Goal: Transaction & Acquisition: Purchase product/service

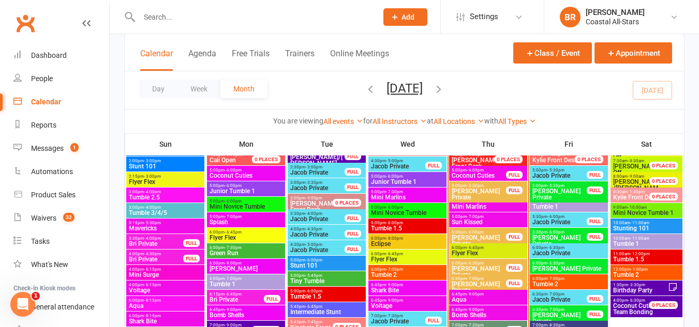
scroll to position [1052, 0]
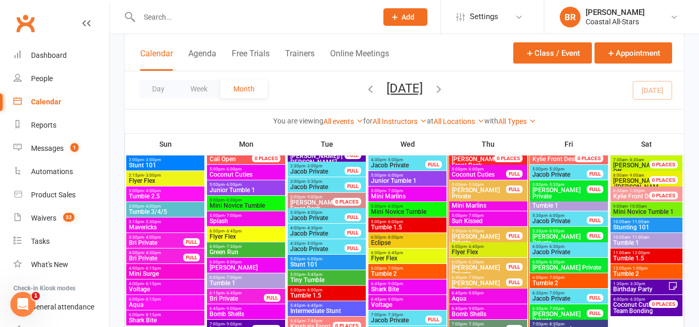
click at [461, 252] on span "Flyer Flex" at bounding box center [488, 252] width 74 height 6
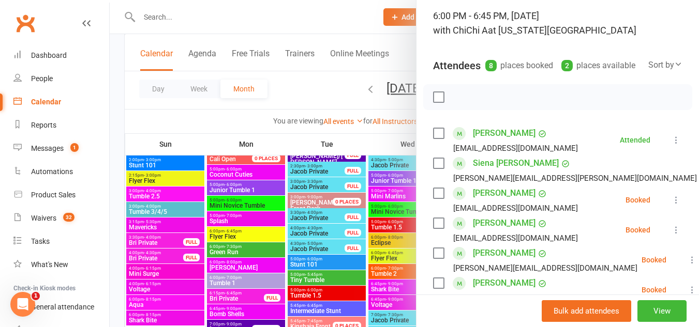
scroll to position [98, 0]
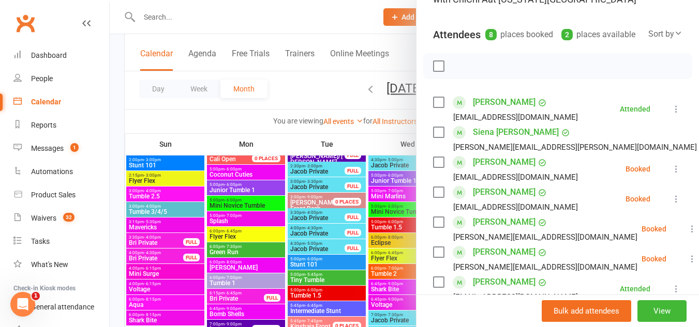
click at [433, 154] on div "hillary.poirier@gmail.com" at bounding box center [567, 147] width 268 height 13
click at [428, 149] on div "Class kiosk mode Roll call 6:00 PM - 6:45 PM, Thursday, August, 14, 2025 with C…" at bounding box center [557, 233] width 282 height 574
click at [433, 138] on label at bounding box center [438, 132] width 10 height 10
click at [455, 75] on button "button" at bounding box center [462, 66] width 18 height 18
click at [310, 87] on div at bounding box center [404, 163] width 589 height 327
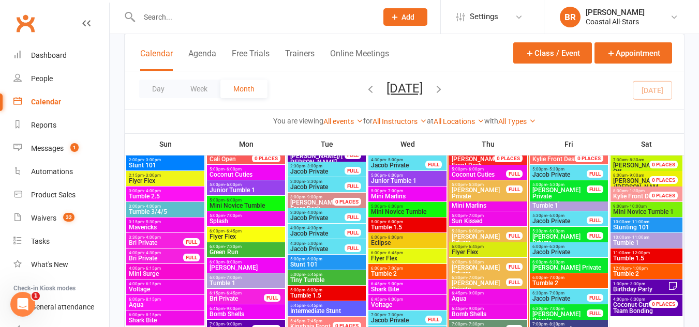
click at [223, 21] on input "text" at bounding box center [253, 17] width 234 height 14
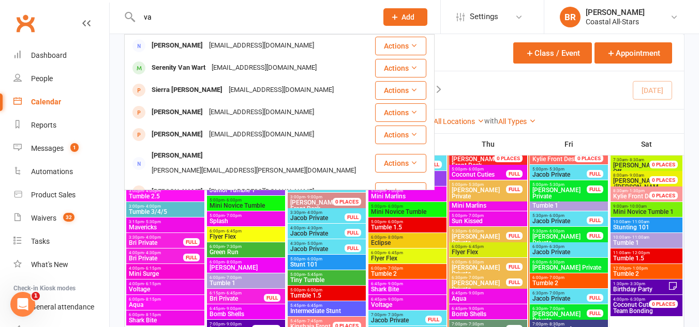
type input "v"
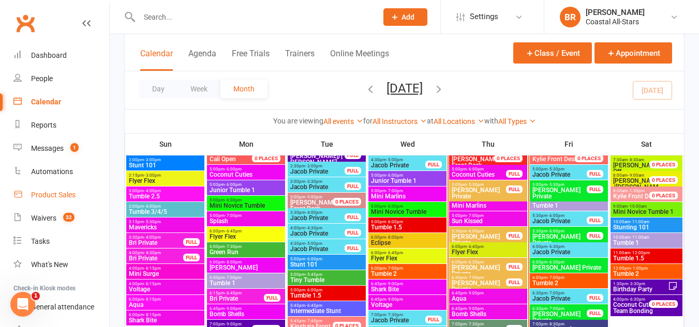
click at [35, 200] on link "Product Sales" at bounding box center [61, 195] width 96 height 23
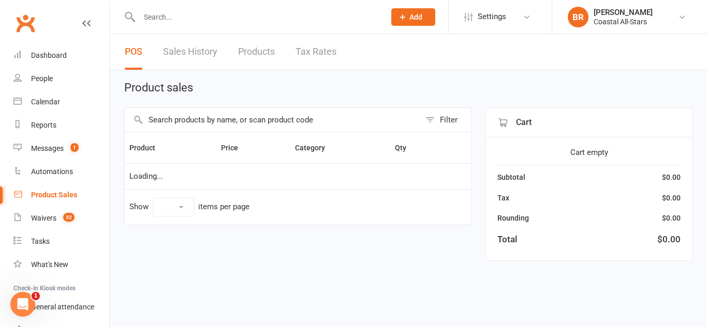
select select "10"
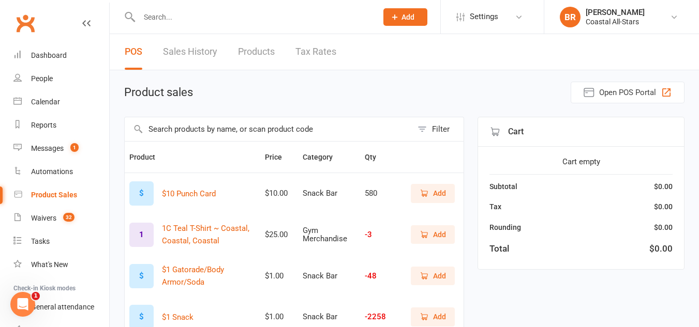
click at [275, 140] on input "text" at bounding box center [269, 129] width 288 height 24
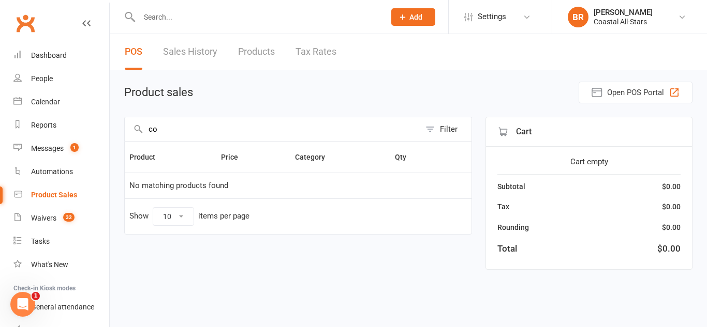
type input "c"
type input "k"
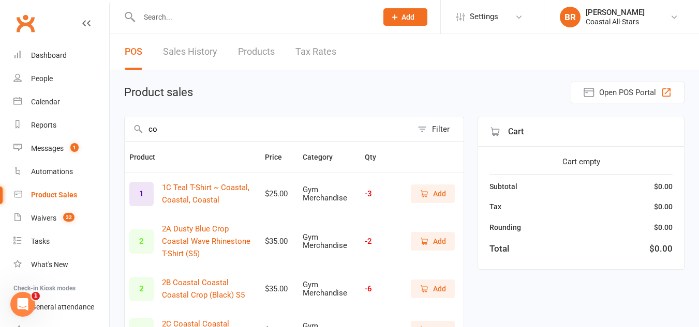
type input "c"
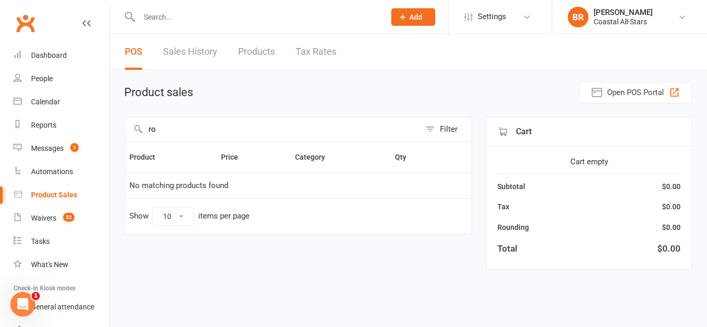
type input "r"
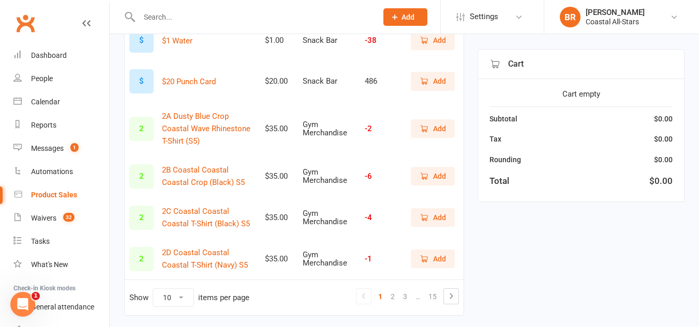
scroll to position [350, 0]
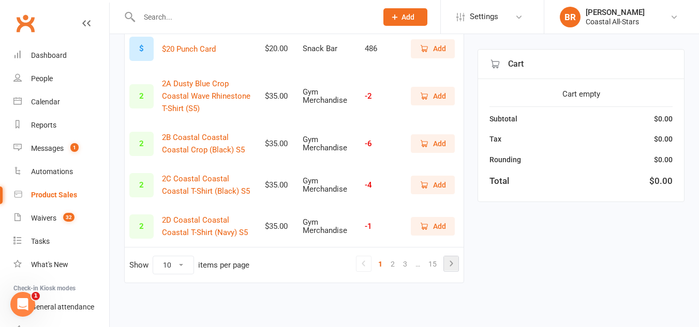
click at [446, 263] on icon at bounding box center [451, 264] width 12 height 12
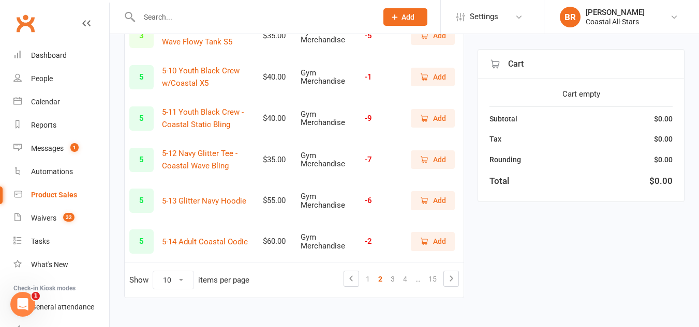
scroll to position [325, 0]
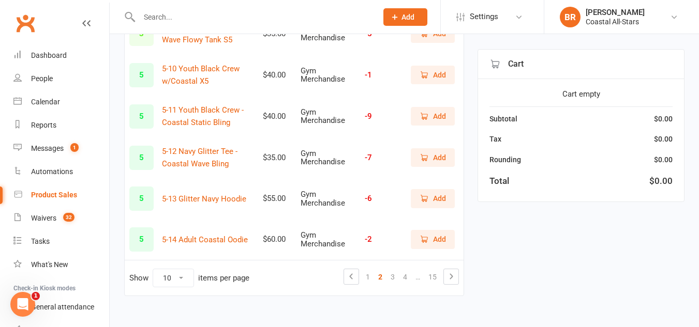
click at [443, 280] on ul "1 2 3 4 … 15" at bounding box center [400, 277] width 115 height 16
click at [446, 279] on icon at bounding box center [451, 276] width 12 height 12
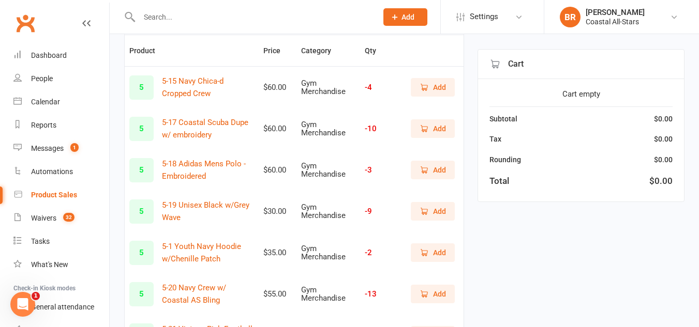
scroll to position [109, 0]
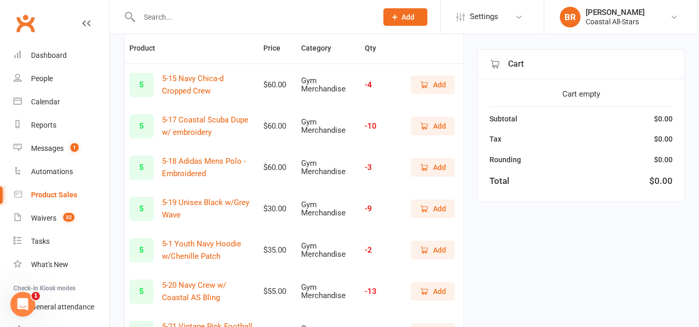
click at [431, 87] on span "Add" at bounding box center [432, 84] width 26 height 11
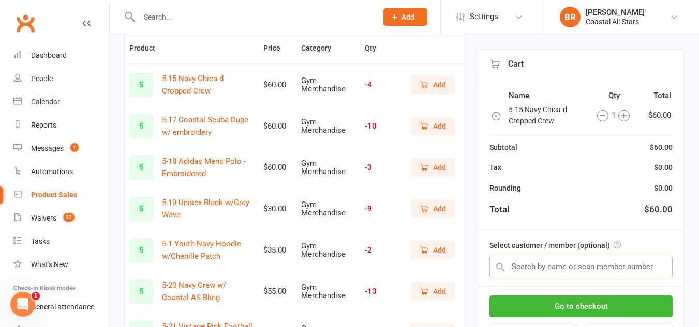
click at [632, 270] on input "text" at bounding box center [580, 267] width 183 height 22
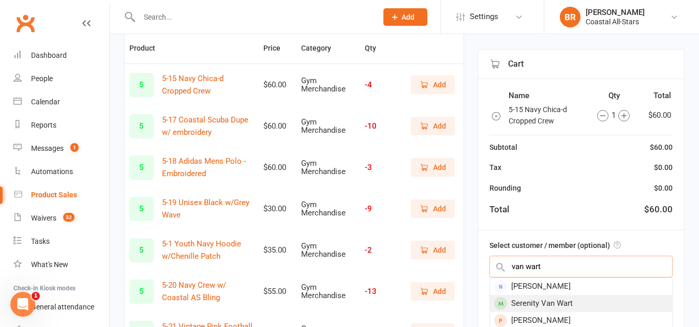
type input "van wart"
click at [613, 302] on div "Serenity Van Wart" at bounding box center [581, 303] width 182 height 17
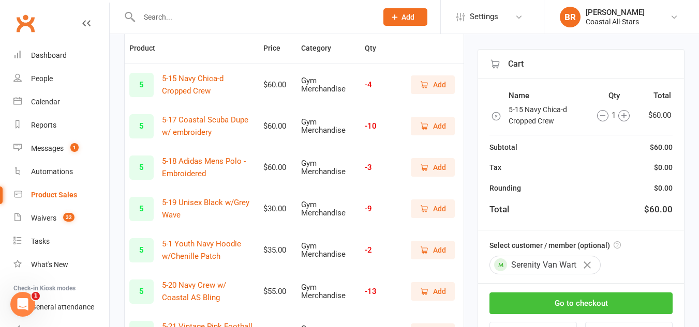
click at [613, 302] on button "Go to checkout" at bounding box center [580, 304] width 183 height 22
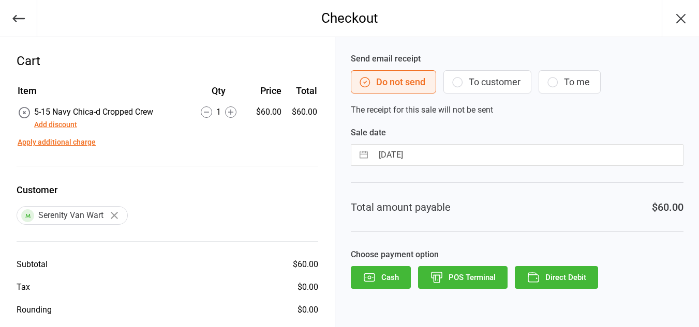
click at [468, 86] on button "To customer" at bounding box center [487, 81] width 88 height 23
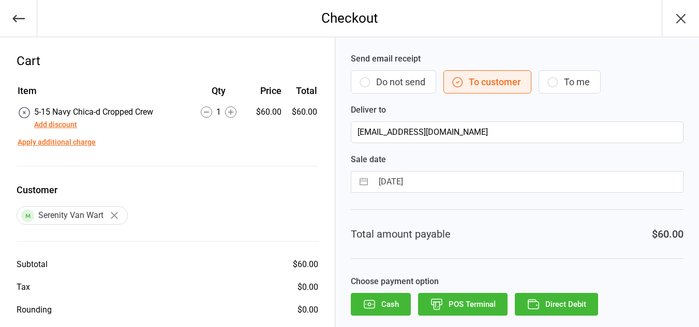
click at [549, 305] on button "Direct Debit" at bounding box center [556, 304] width 83 height 23
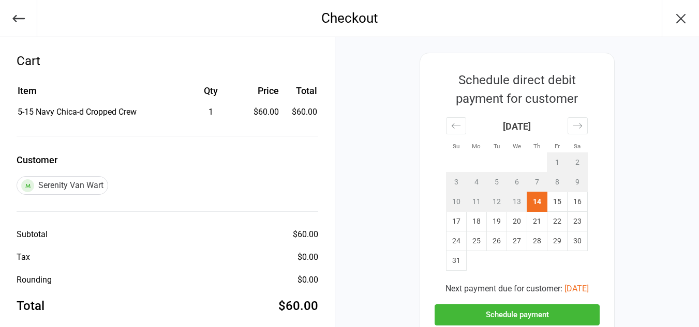
click at [549, 305] on button "Schedule payment" at bounding box center [516, 315] width 165 height 21
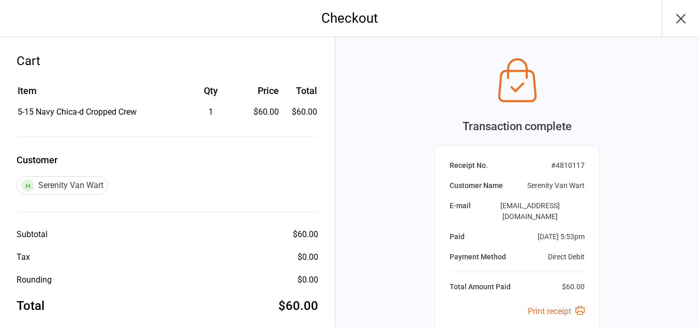
scroll to position [82, 0]
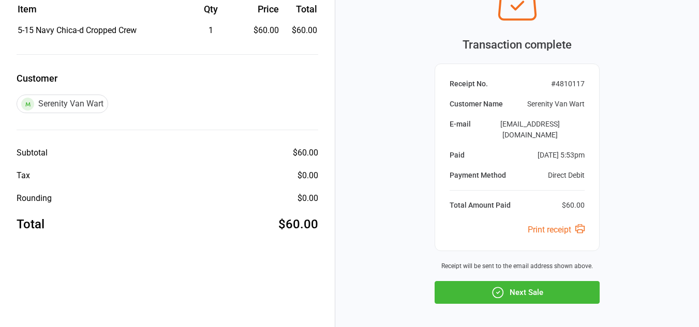
click at [546, 285] on button "Next Sale" at bounding box center [516, 292] width 165 height 23
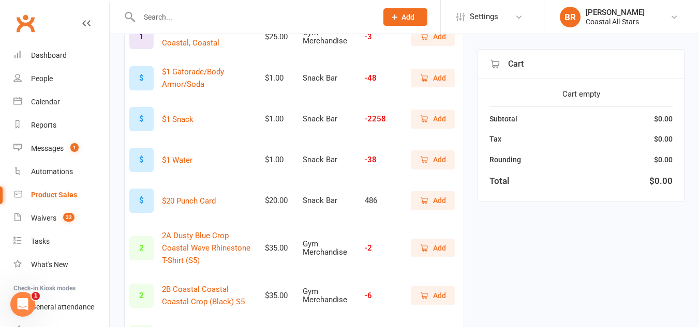
scroll to position [199, 0]
click at [31, 102] on link "Calendar" at bounding box center [61, 102] width 96 height 23
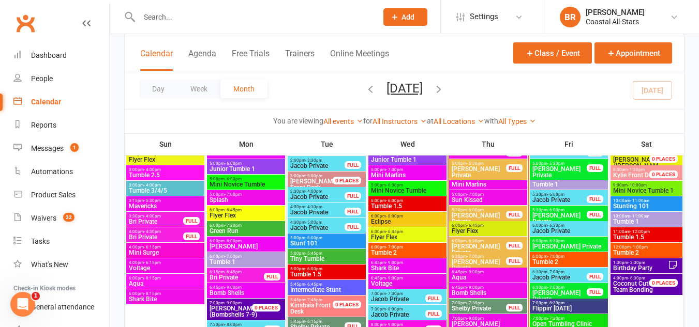
scroll to position [1102, 0]
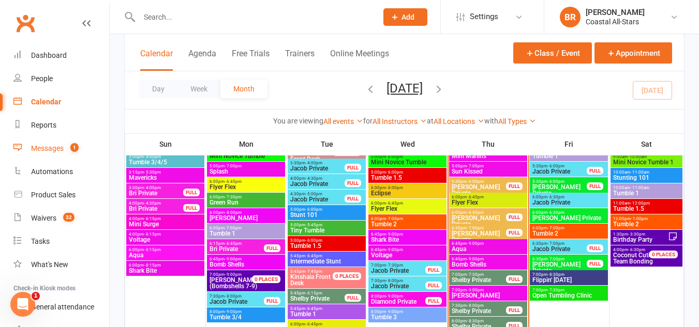
click at [42, 148] on div "Messages" at bounding box center [47, 148] width 33 height 8
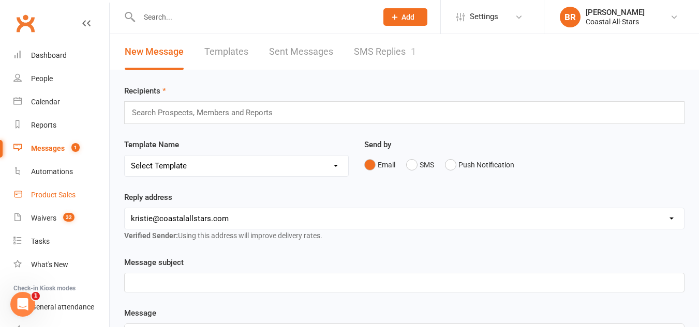
click at [68, 193] on div "Product Sales" at bounding box center [53, 195] width 44 height 8
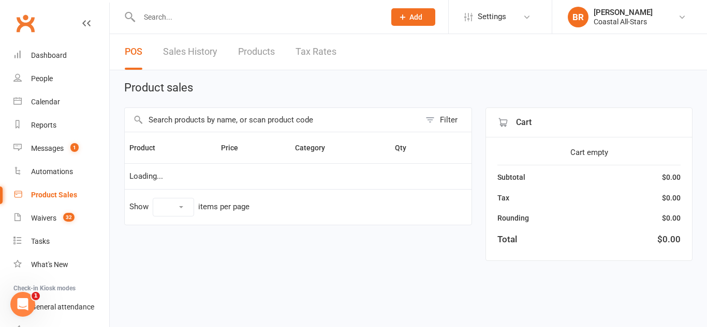
select select "10"
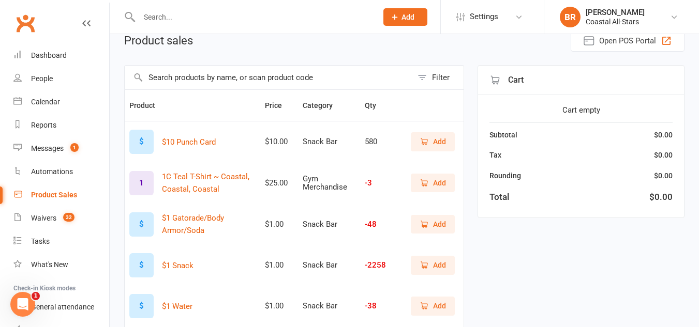
scroll to position [54, 0]
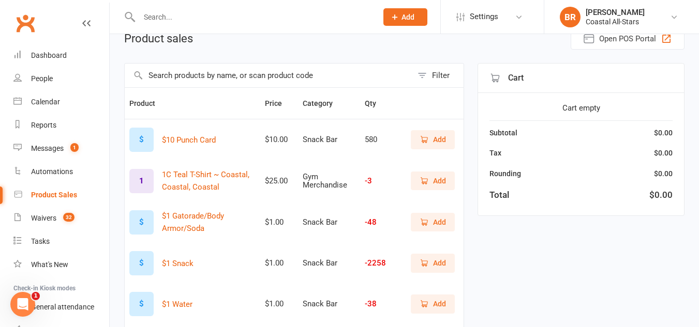
click at [448, 142] on button "Add" at bounding box center [433, 139] width 44 height 19
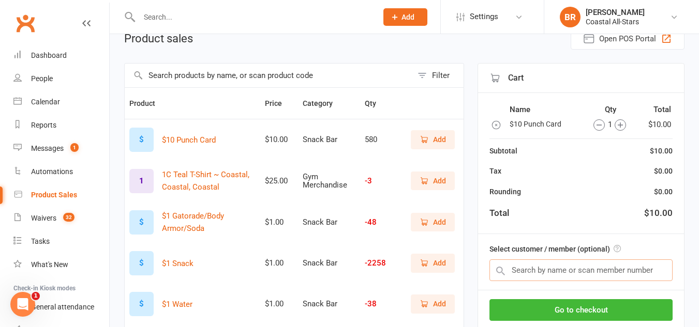
click at [535, 271] on input "text" at bounding box center [580, 271] width 183 height 22
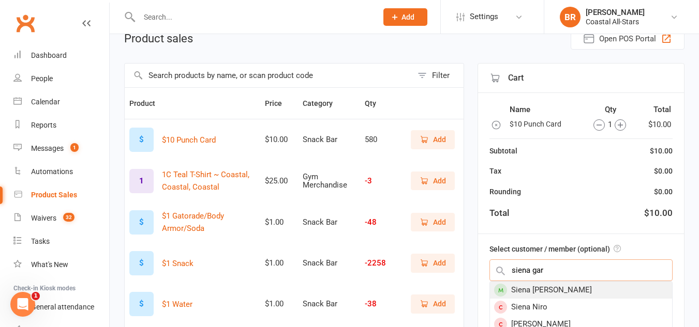
type input "siena gar"
click at [533, 292] on div "Siena Garofalo" at bounding box center [581, 290] width 182 height 17
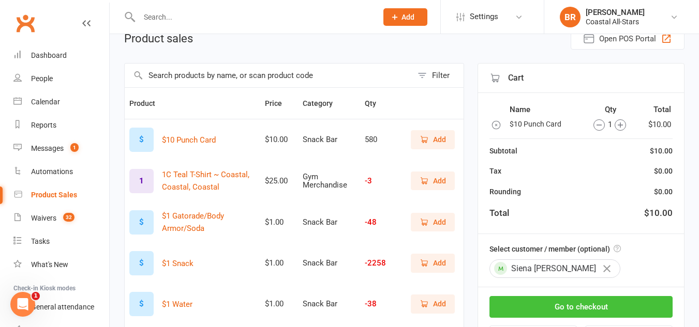
click at [529, 300] on button "Go to checkout" at bounding box center [580, 307] width 183 height 22
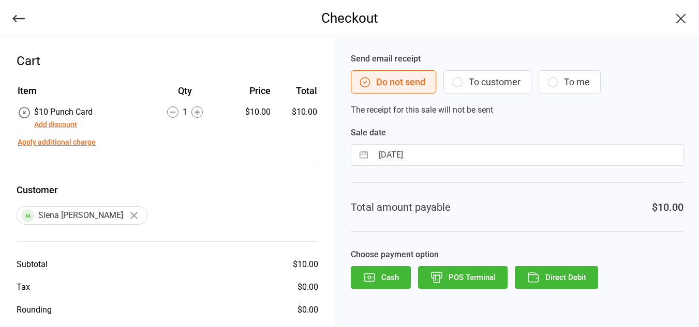
click at [488, 89] on button "To customer" at bounding box center [487, 81] width 88 height 23
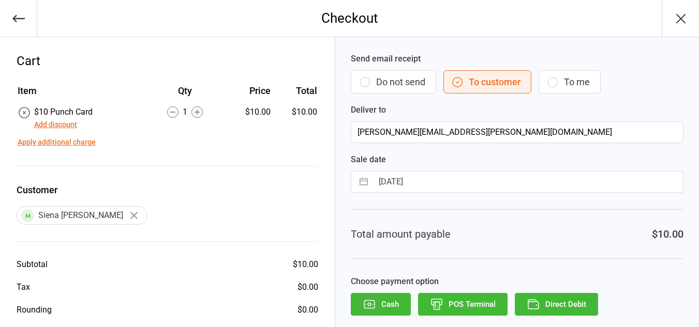
click at [562, 296] on button "Direct Debit" at bounding box center [556, 304] width 83 height 23
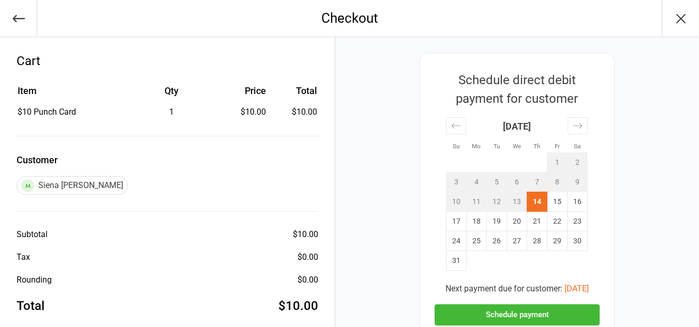
click at [549, 309] on button "Schedule payment" at bounding box center [516, 315] width 165 height 21
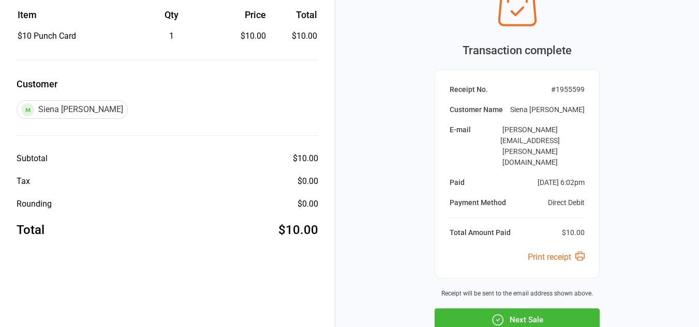
scroll to position [77, 0]
click at [551, 308] on button "Next Sale" at bounding box center [516, 319] width 165 height 23
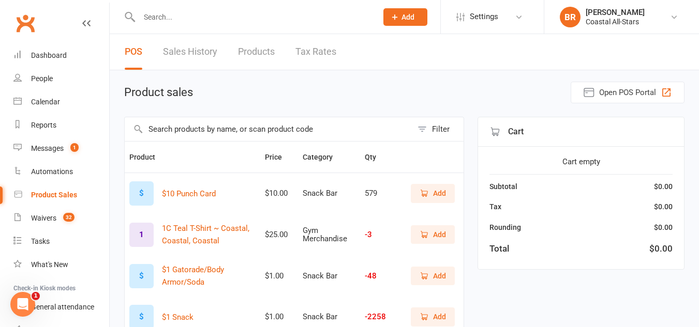
click at [428, 191] on icon "button" at bounding box center [423, 193] width 9 height 9
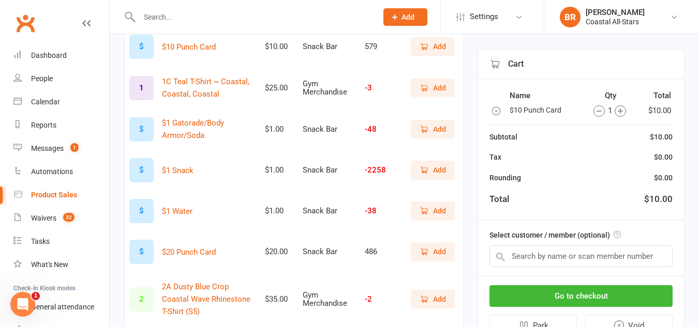
scroll to position [216, 0]
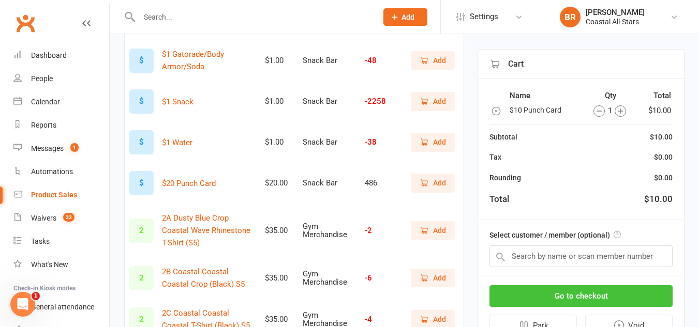
click at [527, 288] on button "Go to checkout" at bounding box center [580, 296] width 183 height 22
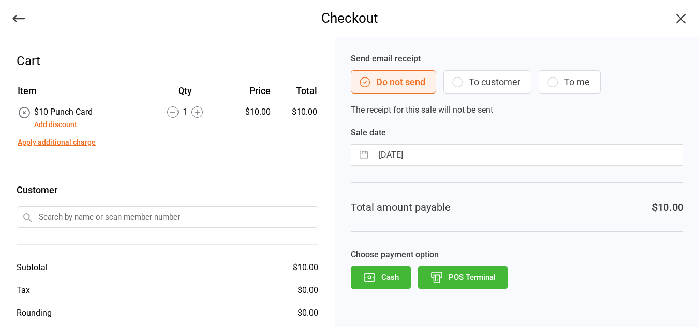
click at [372, 275] on icon "button" at bounding box center [369, 277] width 13 height 13
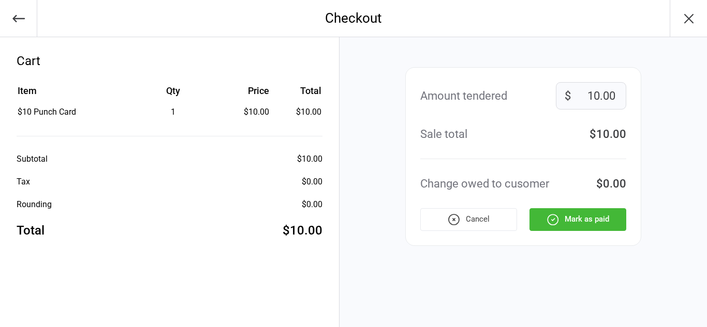
click at [574, 214] on button "Mark as paid" at bounding box center [577, 219] width 97 height 23
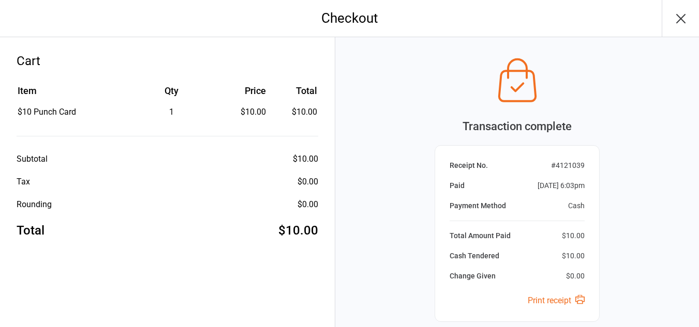
scroll to position [95, 0]
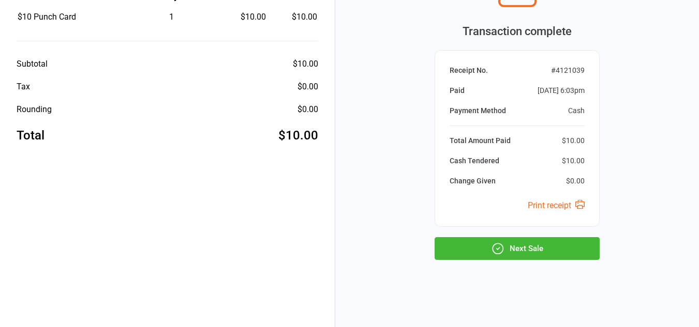
click at [542, 247] on button "Next Sale" at bounding box center [516, 248] width 165 height 23
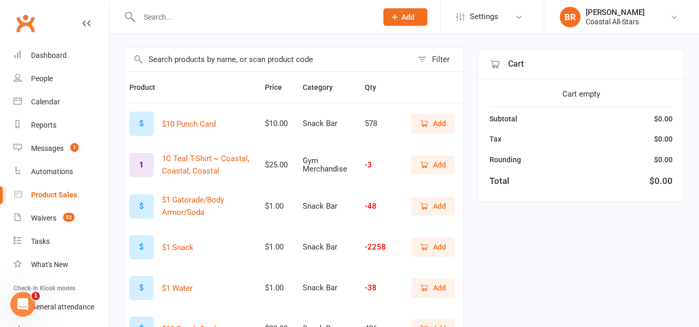
scroll to position [71, 0]
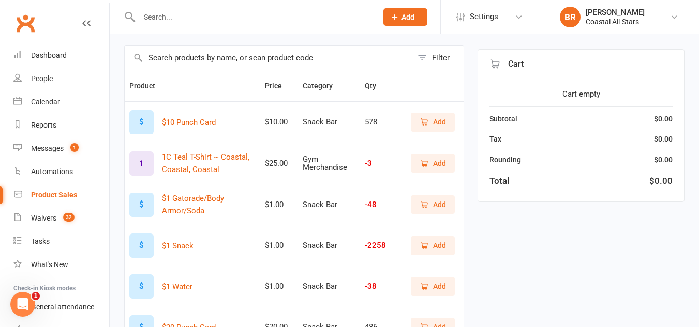
click at [438, 255] on button "Add" at bounding box center [433, 245] width 44 height 19
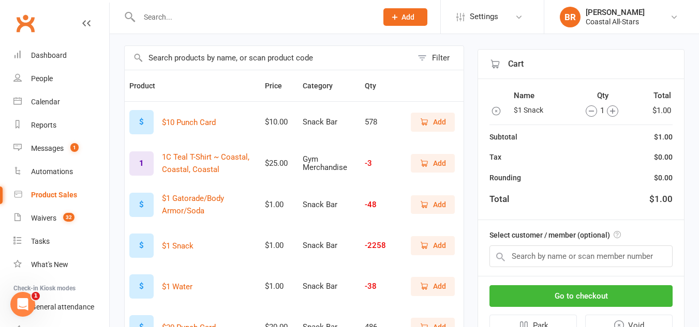
click at [613, 111] on icon "button" at bounding box center [612, 111] width 5 height 5
click at [586, 299] on button "Go to checkout" at bounding box center [580, 296] width 183 height 22
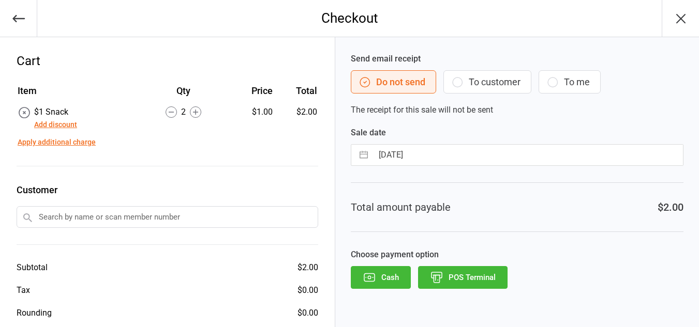
click at [378, 272] on button "Cash" at bounding box center [381, 277] width 60 height 23
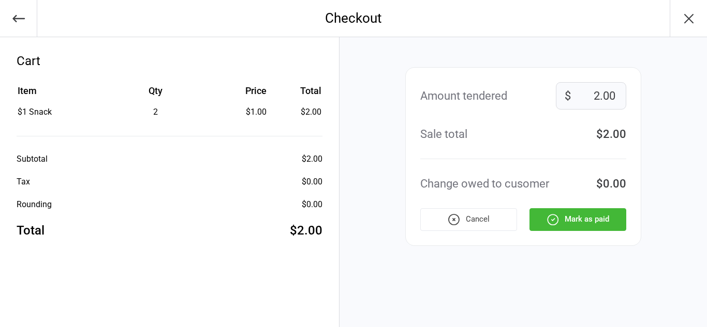
click at [569, 212] on button "Mark as paid" at bounding box center [577, 219] width 97 height 23
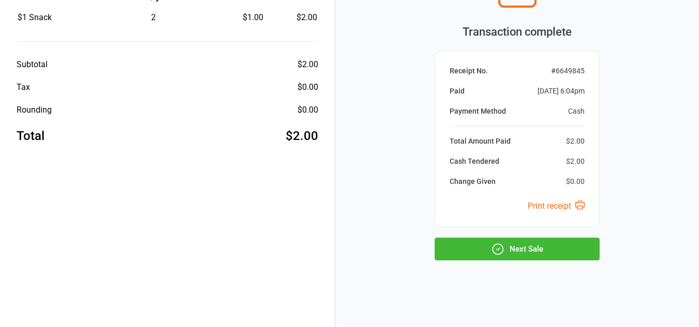
scroll to position [95, 0]
click at [548, 246] on button "Next Sale" at bounding box center [516, 248] width 165 height 23
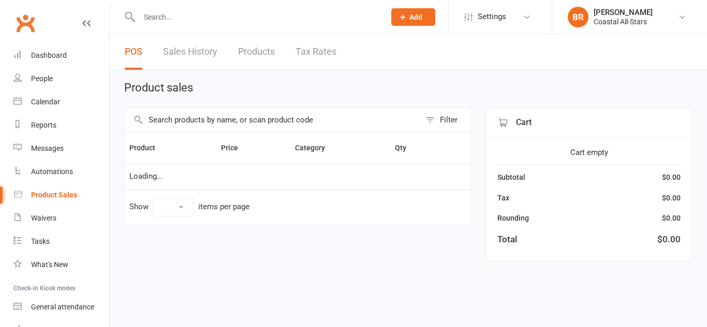
select select "10"
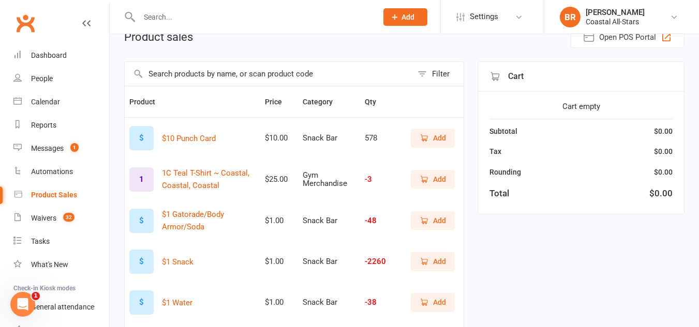
scroll to position [56, 0]
click at [428, 265] on icon "button" at bounding box center [423, 261] width 9 height 9
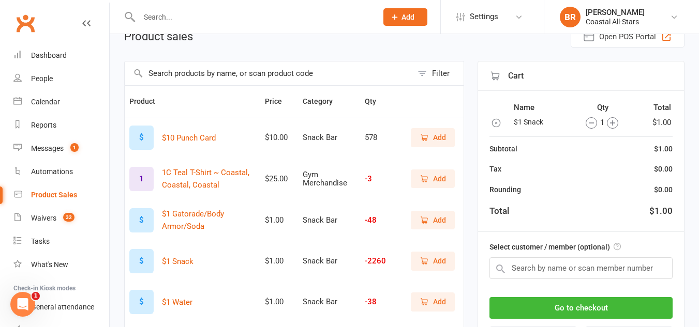
click at [607, 127] on icon "button" at bounding box center [612, 122] width 11 height 11
click at [539, 268] on input "text" at bounding box center [580, 269] width 183 height 22
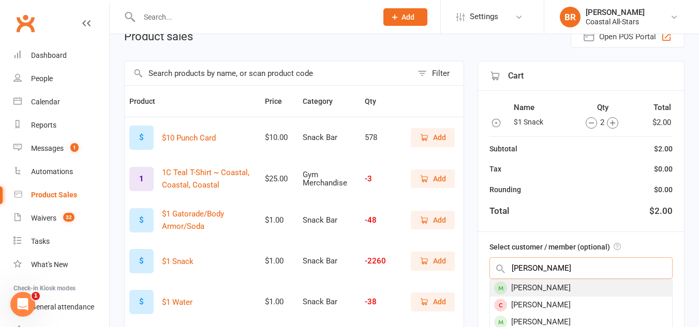
type input "amelia bunch"
click at [531, 286] on div "Amelia Bunch" at bounding box center [581, 288] width 182 height 17
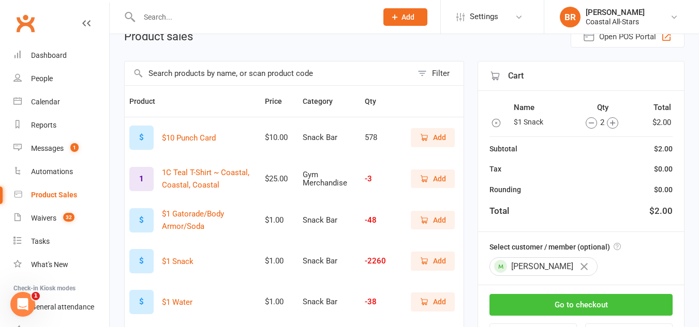
click at [530, 303] on button "Go to checkout" at bounding box center [580, 305] width 183 height 22
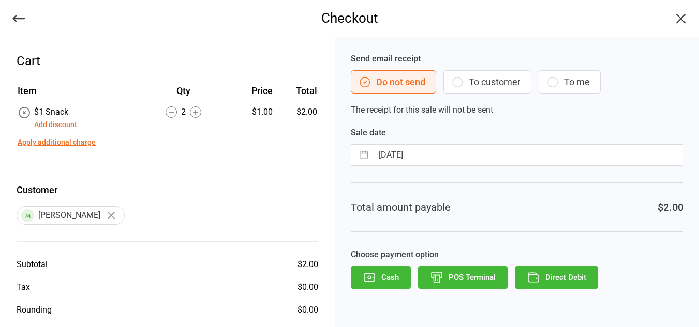
click at [497, 85] on button "To customer" at bounding box center [487, 81] width 88 height 23
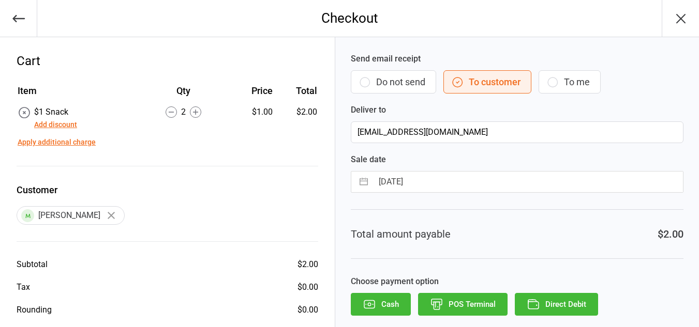
click at [524, 295] on button "Direct Debit" at bounding box center [556, 304] width 83 height 23
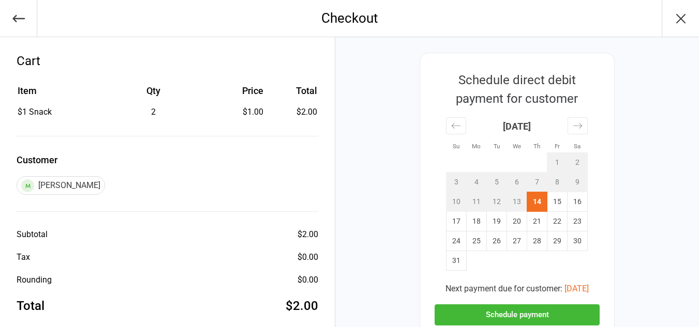
click at [514, 314] on button "Schedule payment" at bounding box center [516, 315] width 165 height 21
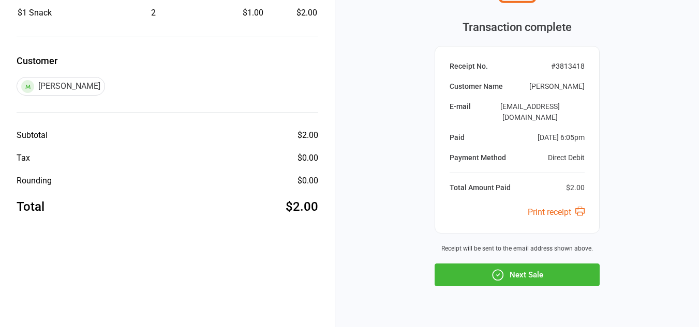
scroll to position [100, 0]
click at [533, 265] on button "Next Sale" at bounding box center [516, 274] width 165 height 23
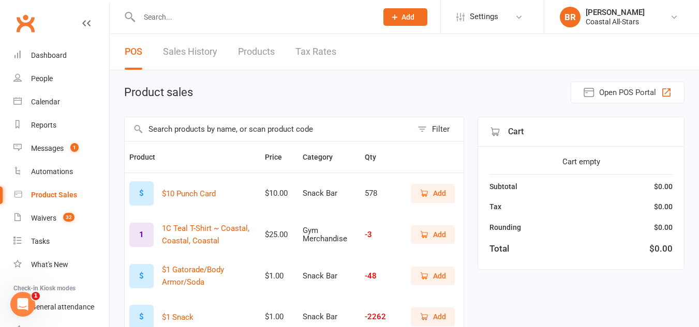
click at [447, 277] on button "Add" at bounding box center [433, 276] width 44 height 19
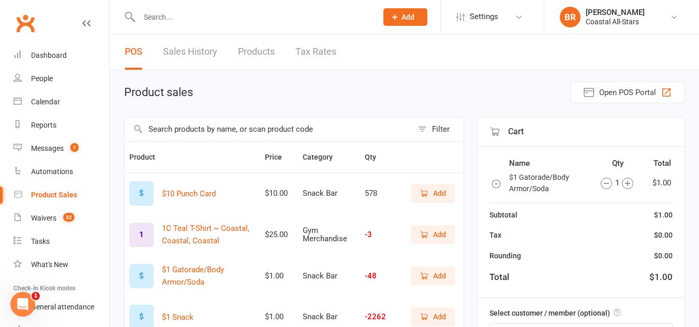
scroll to position [81, 0]
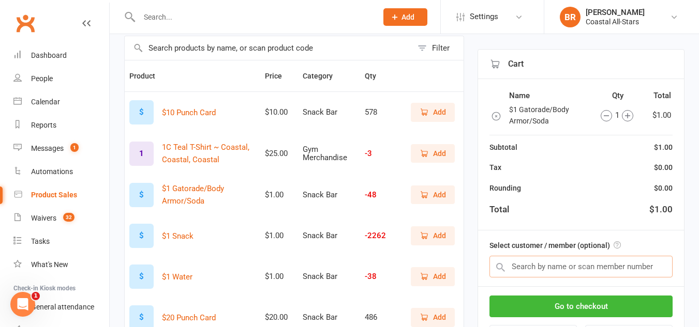
click at [545, 276] on input "text" at bounding box center [580, 267] width 183 height 22
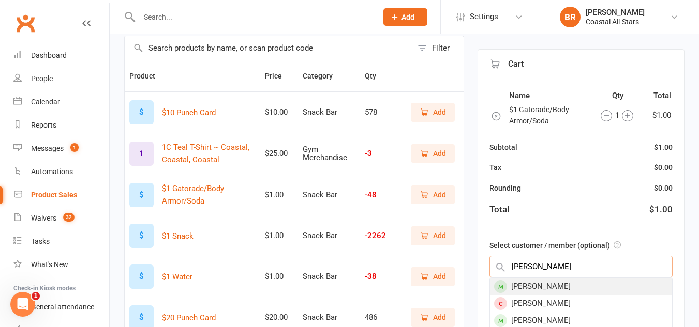
type input "[PERSON_NAME]"
click at [548, 284] on div "[PERSON_NAME]" at bounding box center [581, 286] width 182 height 17
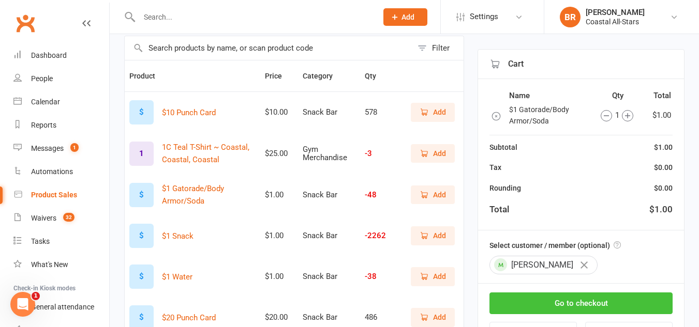
click at [550, 301] on button "Go to checkout" at bounding box center [580, 304] width 183 height 22
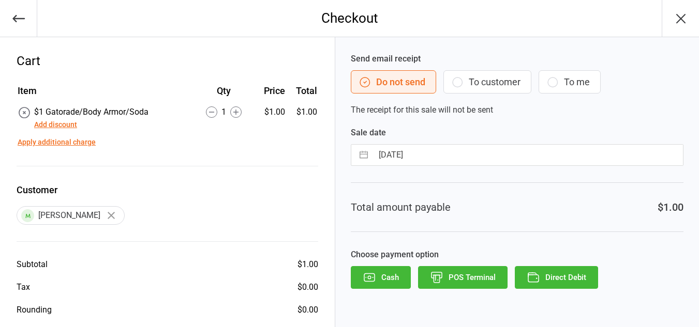
click at [473, 76] on button "To customer" at bounding box center [487, 81] width 88 height 23
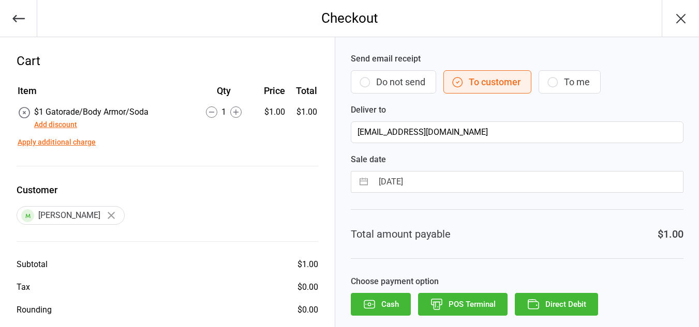
click at [566, 300] on button "Direct Debit" at bounding box center [556, 304] width 83 height 23
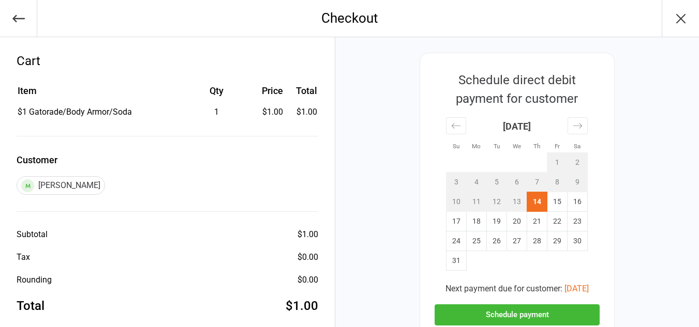
click at [566, 308] on button "Schedule payment" at bounding box center [516, 315] width 165 height 21
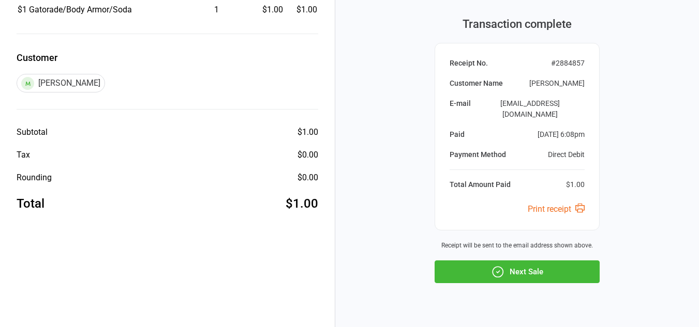
scroll to position [115, 0]
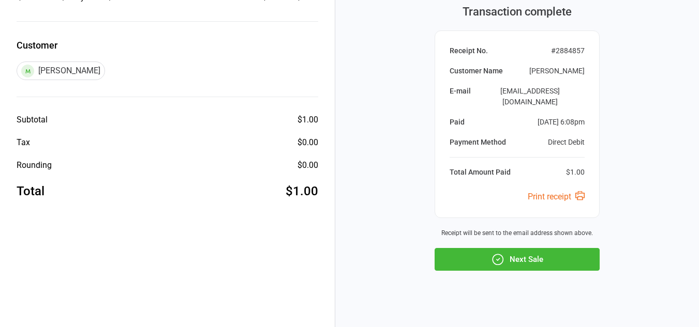
click at [539, 251] on button "Next Sale" at bounding box center [516, 259] width 165 height 23
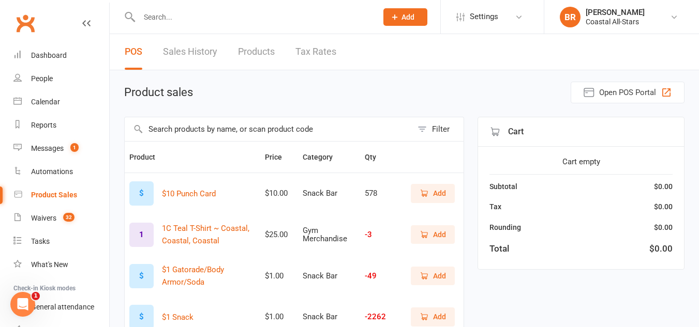
click at [159, 27] on div at bounding box center [247, 17] width 246 height 34
click at [176, 17] on input "text" at bounding box center [253, 17] width 234 height 14
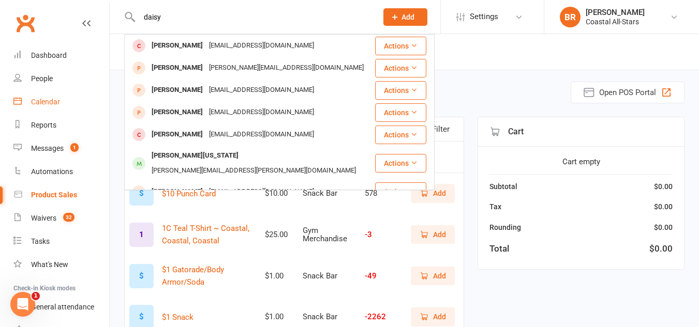
type input "daisy"
click at [229, 14] on input "daisy" at bounding box center [253, 17] width 234 height 14
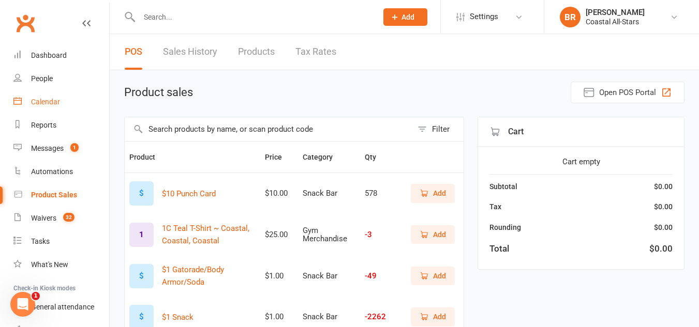
click at [67, 106] on link "Calendar" at bounding box center [61, 102] width 96 height 23
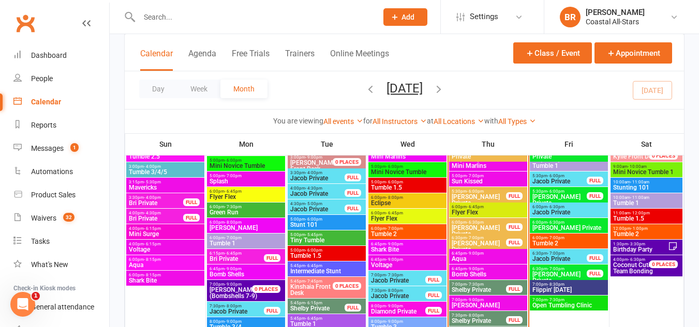
scroll to position [1092, 0]
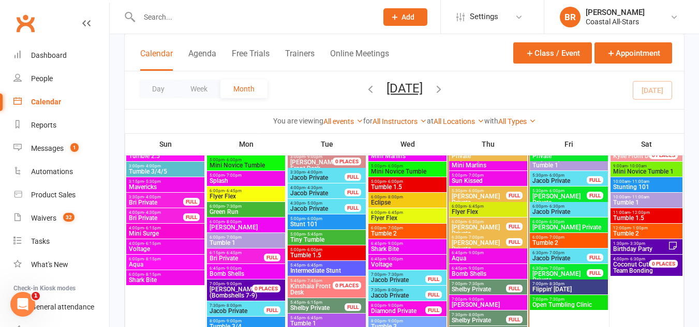
click at [480, 242] on span "[PERSON_NAME] Private" at bounding box center [478, 246] width 55 height 12
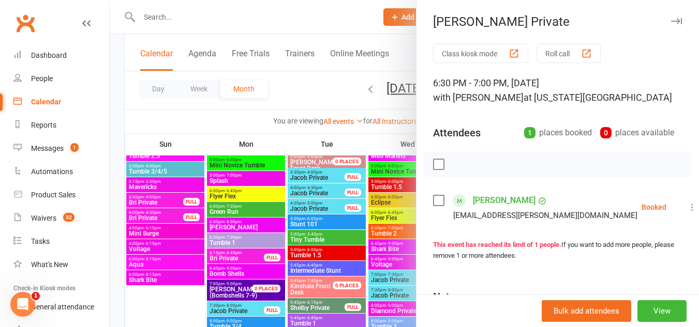
click at [439, 201] on label at bounding box center [438, 201] width 10 height 10
click at [456, 168] on icon "button" at bounding box center [461, 164] width 11 height 11
click at [303, 106] on div at bounding box center [404, 163] width 589 height 327
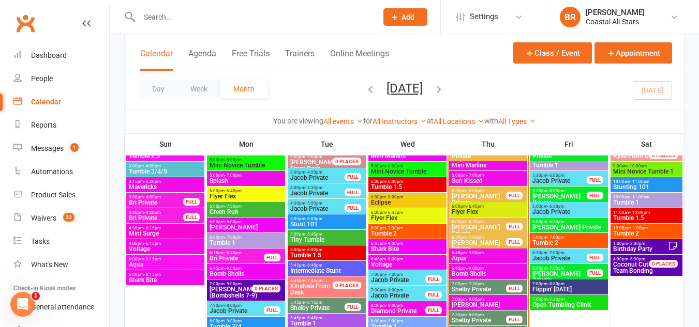
click at [478, 225] on span "[PERSON_NAME] Private" at bounding box center [478, 230] width 55 height 12
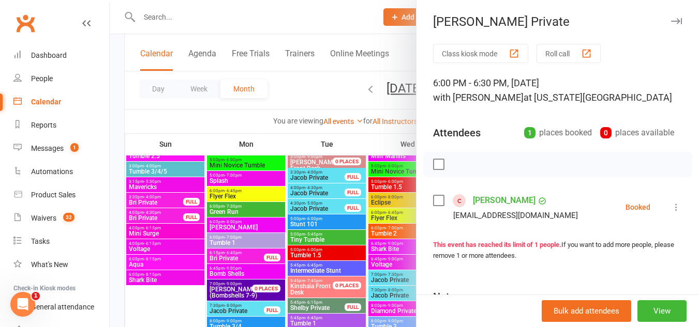
click at [428, 204] on div "Class kiosk mode Roll call 6:00 PM - 6:30 PM, [DATE] with [PERSON_NAME] at [US_…" at bounding box center [557, 226] width 282 height 364
click at [438, 203] on label at bounding box center [438, 201] width 10 height 10
click at [453, 167] on button "button" at bounding box center [462, 165] width 18 height 18
click at [319, 99] on div at bounding box center [404, 163] width 589 height 327
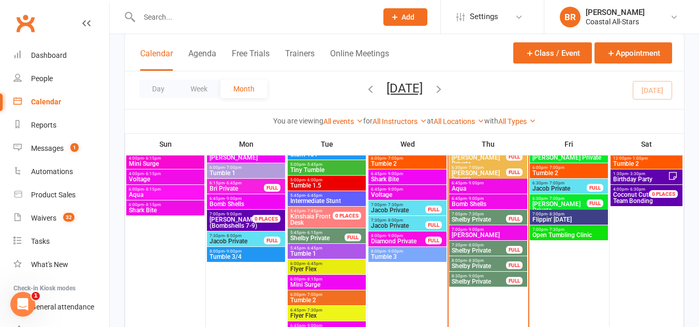
scroll to position [1155, 0]
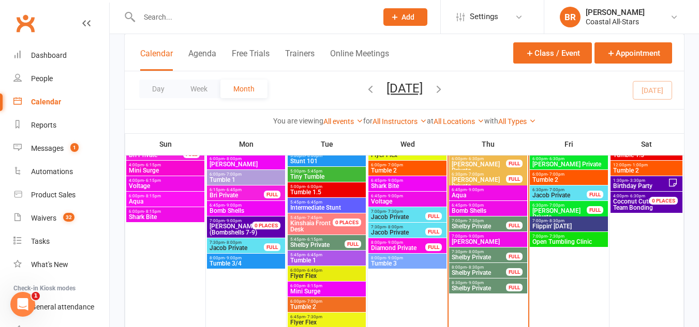
click at [473, 299] on div at bounding box center [488, 187] width 78 height 469
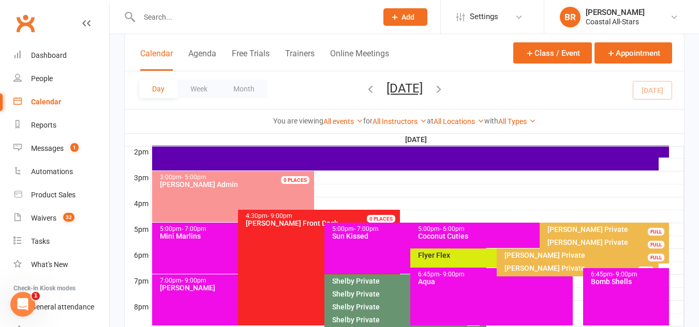
scroll to position [0, 0]
click at [246, 80] on button "Month" at bounding box center [243, 89] width 47 height 19
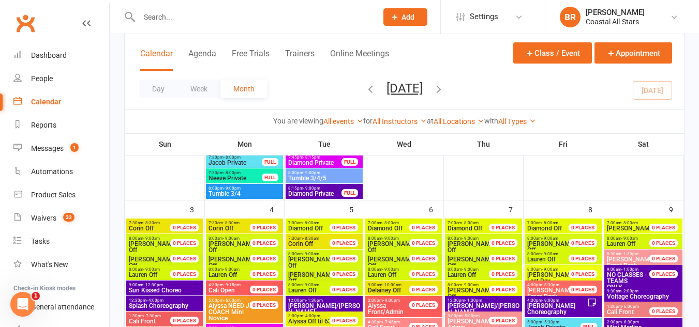
scroll to position [448, 0]
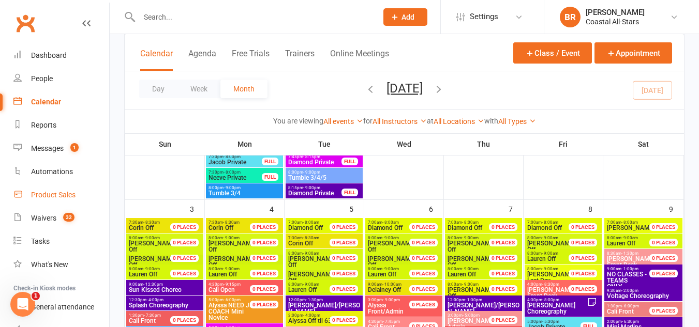
click at [42, 187] on link "Product Sales" at bounding box center [61, 195] width 96 height 23
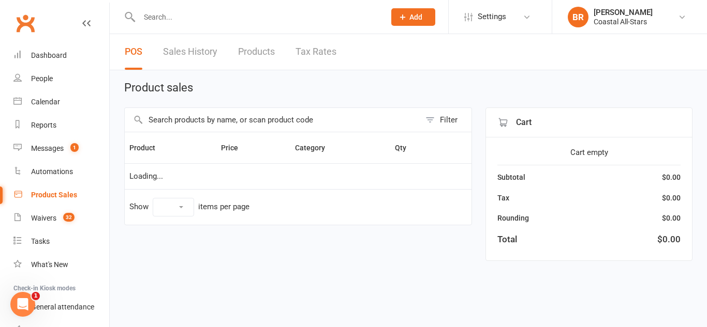
select select "10"
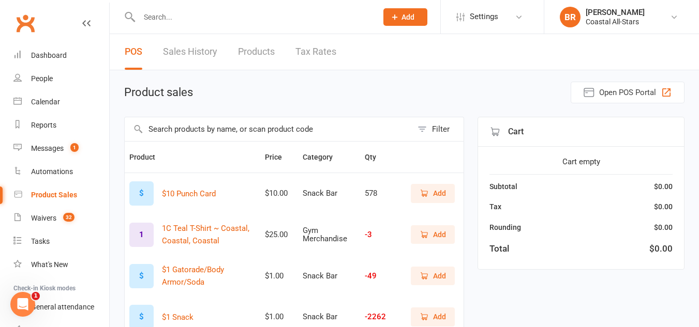
click at [204, 130] on input "text" at bounding box center [269, 129] width 288 height 24
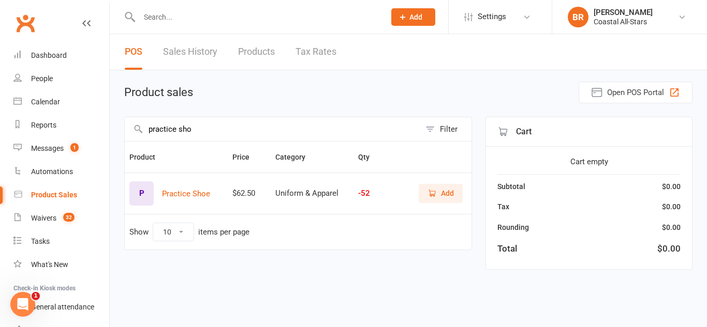
type input "practice sho"
click at [427, 189] on icon "button" at bounding box center [431, 193] width 9 height 9
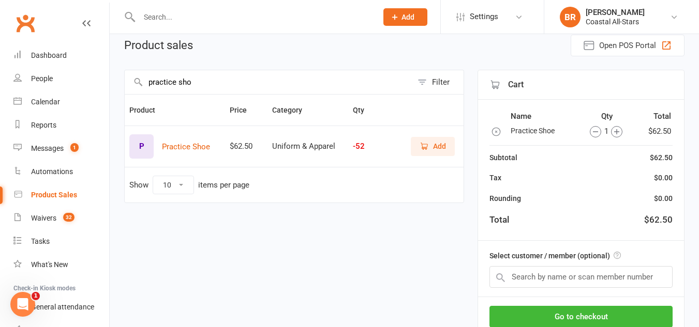
scroll to position [48, 0]
click at [558, 278] on input "text" at bounding box center [580, 277] width 183 height 22
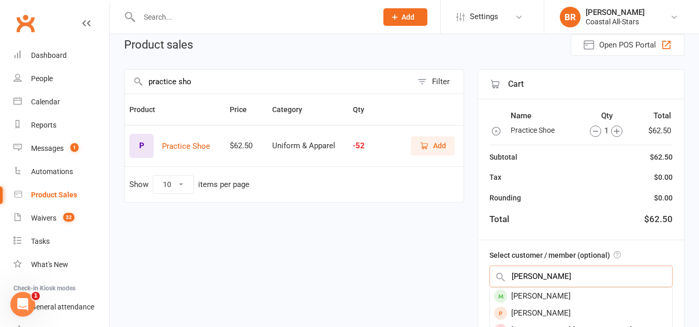
scroll to position [79, 0]
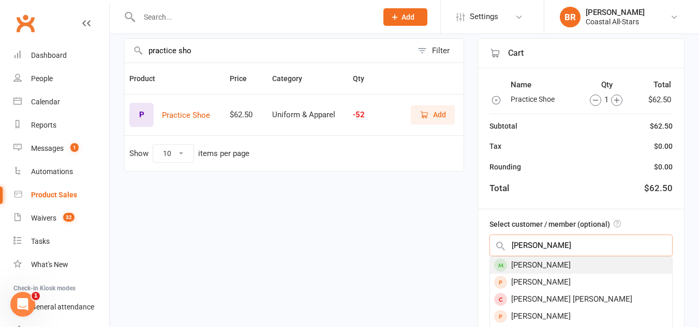
type input "[PERSON_NAME]"
click at [545, 262] on div "[PERSON_NAME]" at bounding box center [581, 265] width 182 height 17
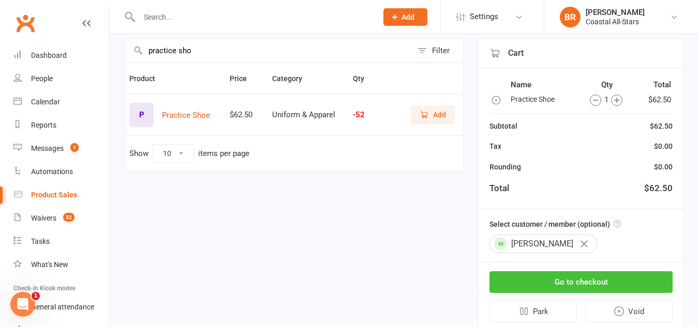
click at [540, 289] on button "Go to checkout" at bounding box center [580, 283] width 183 height 22
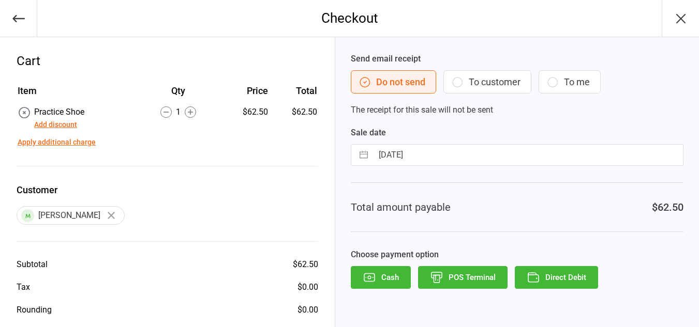
click at [501, 92] on button "To customer" at bounding box center [487, 81] width 88 height 23
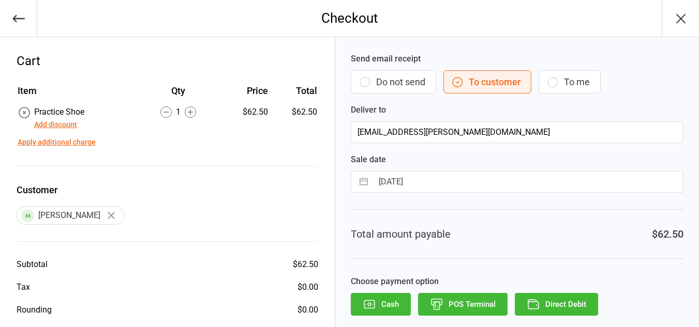
click at [552, 310] on button "Direct Debit" at bounding box center [556, 304] width 83 height 23
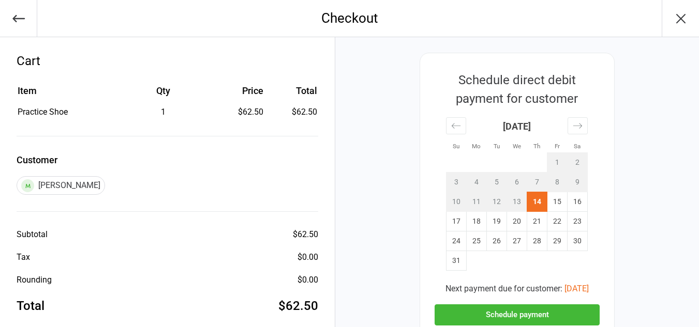
click at [552, 310] on button "Schedule payment" at bounding box center [516, 315] width 165 height 21
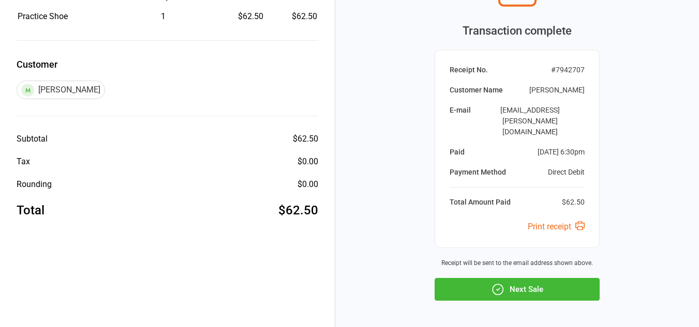
scroll to position [96, 0]
click at [547, 278] on button "Next Sale" at bounding box center [516, 289] width 165 height 23
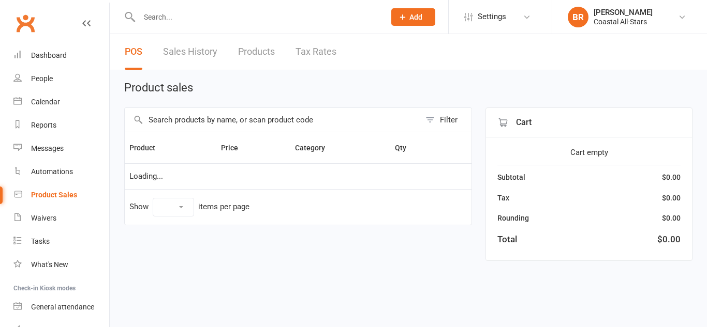
select select "10"
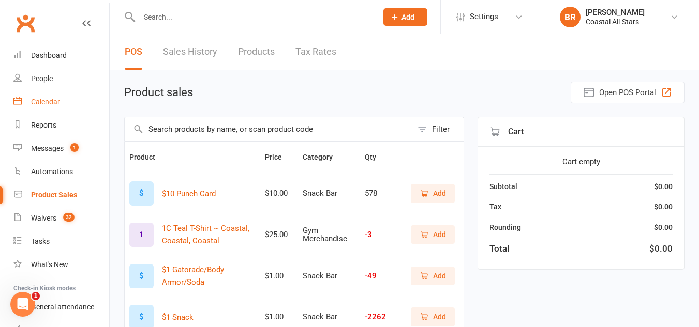
click at [45, 101] on div "Calendar" at bounding box center [45, 102] width 29 height 8
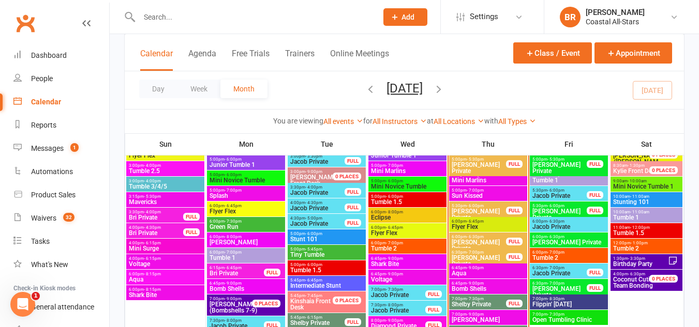
scroll to position [1078, 0]
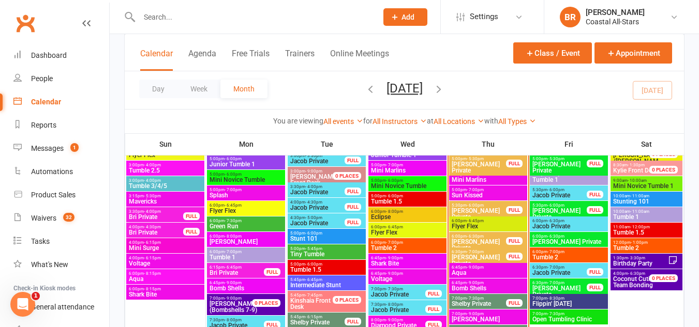
click at [635, 259] on span "- 3:30pm" at bounding box center [636, 258] width 17 height 5
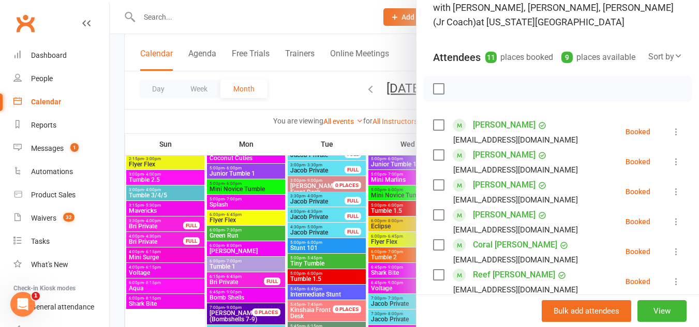
scroll to position [89, 0]
click at [36, 193] on div "Product Sales" at bounding box center [53, 195] width 44 height 8
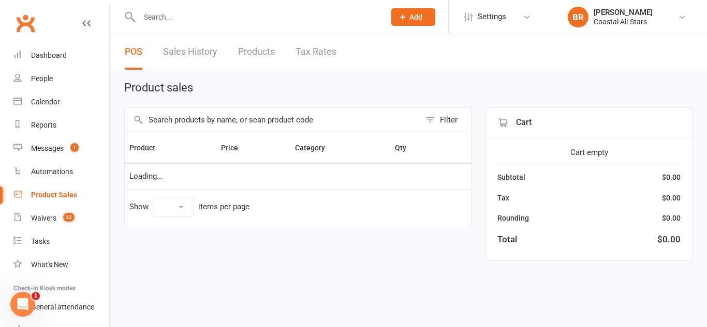
select select "10"
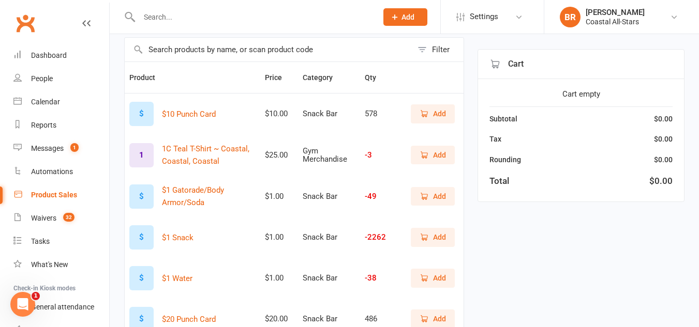
scroll to position [81, 0]
click at [427, 117] on icon "button" at bounding box center [423, 112] width 9 height 9
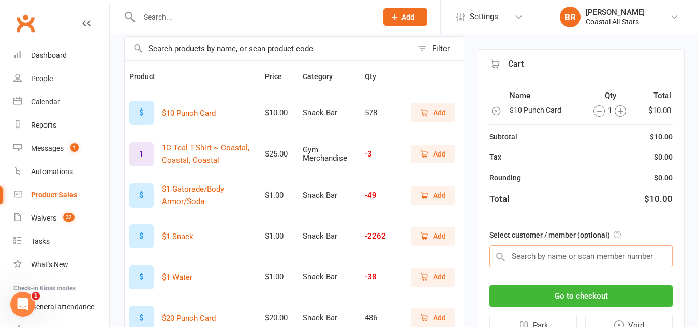
click at [535, 254] on input "text" at bounding box center [580, 257] width 183 height 22
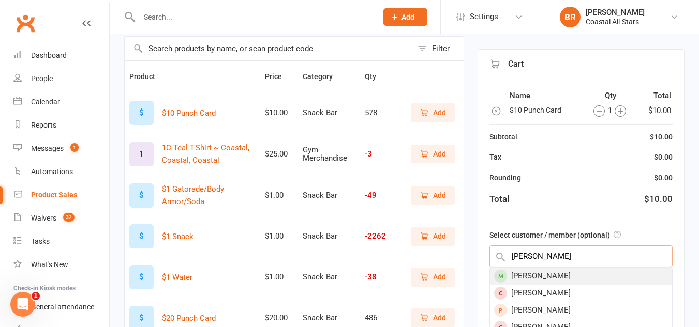
type input "zoey groh"
click at [538, 276] on div "Zoey Grohler" at bounding box center [581, 276] width 182 height 17
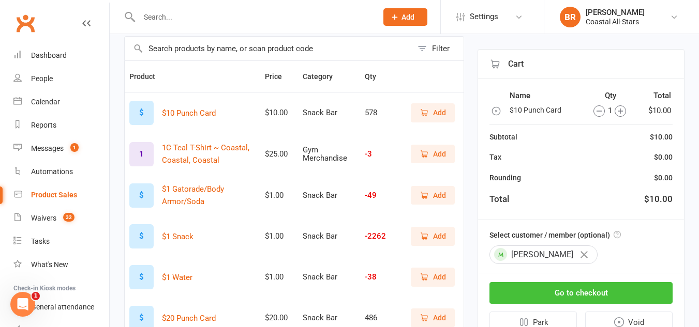
click at [547, 291] on button "Go to checkout" at bounding box center [580, 293] width 183 height 22
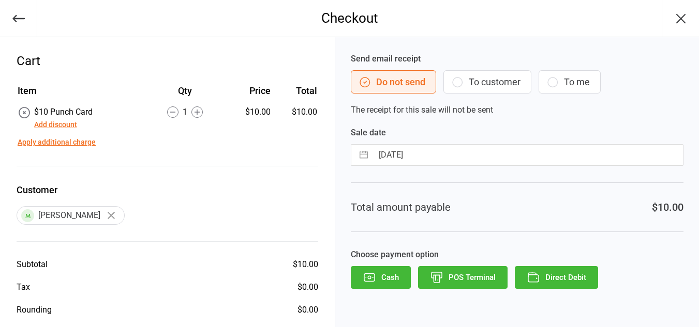
click at [495, 83] on button "To customer" at bounding box center [487, 81] width 88 height 23
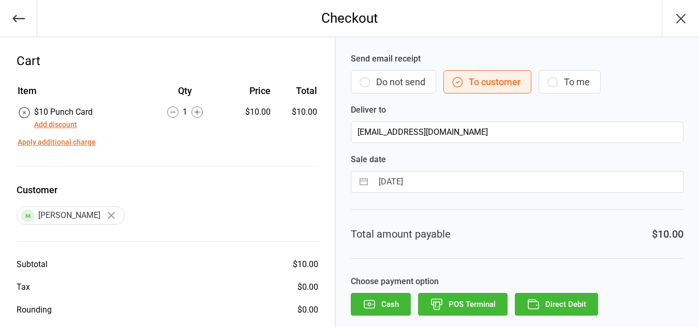
click at [544, 296] on button "Direct Debit" at bounding box center [556, 304] width 83 height 23
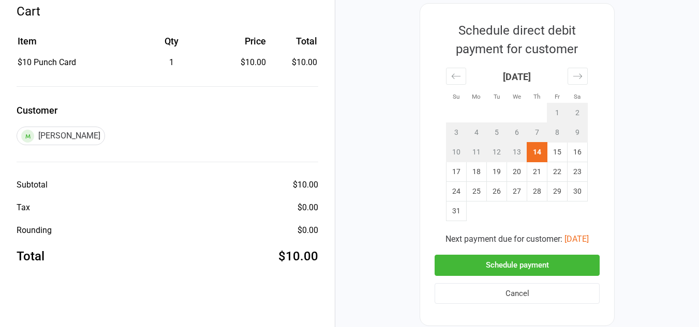
scroll to position [51, 0]
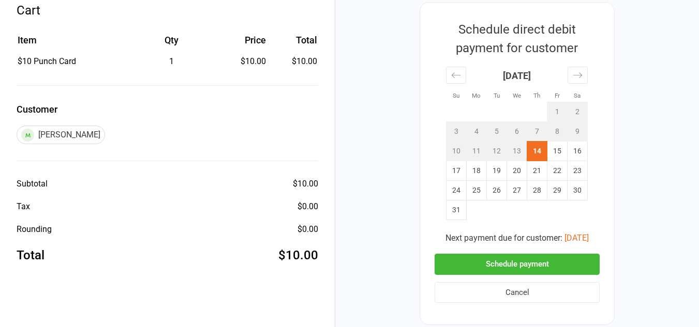
click at [514, 260] on button "Schedule payment" at bounding box center [516, 264] width 165 height 21
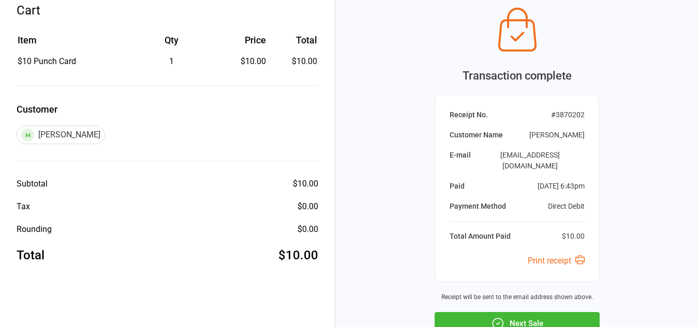
click at [515, 312] on button "Next Sale" at bounding box center [516, 323] width 165 height 23
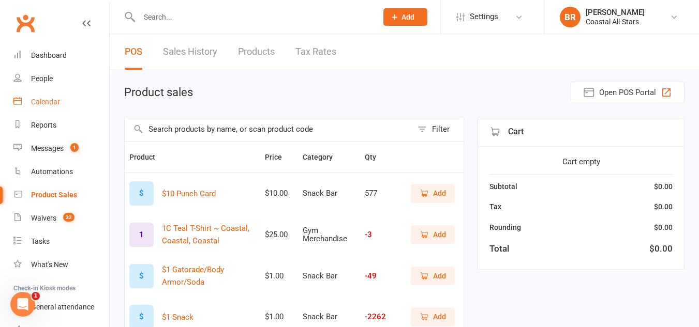
click at [40, 96] on link "Calendar" at bounding box center [61, 102] width 96 height 23
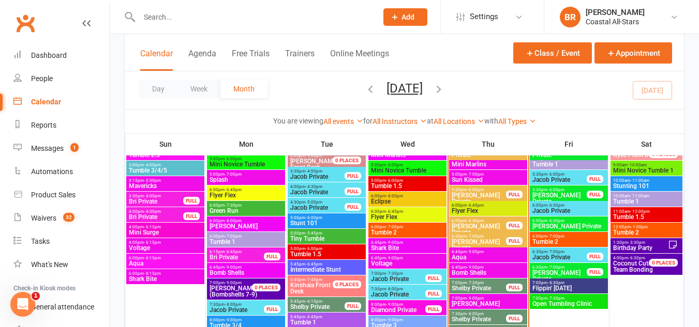
scroll to position [1094, 0]
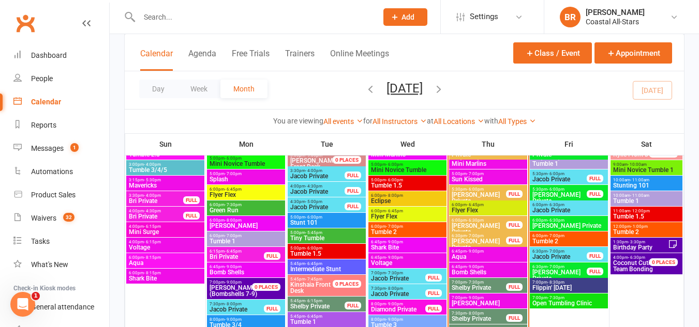
click at [467, 236] on span "- 7:00pm" at bounding box center [475, 236] width 17 height 5
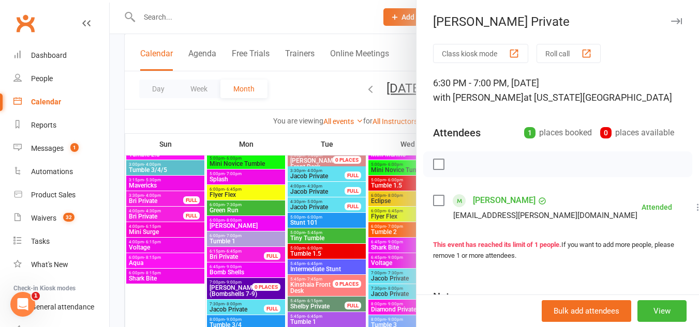
click at [317, 100] on div at bounding box center [404, 163] width 589 height 327
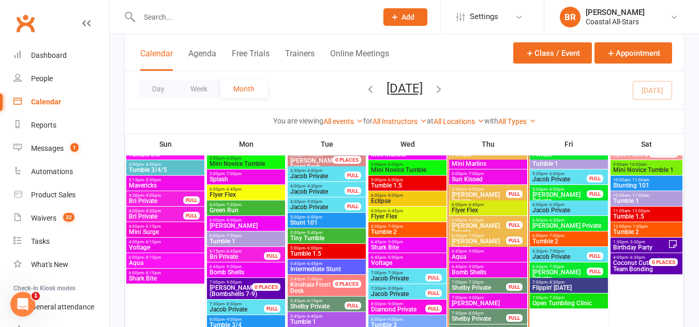
click at [476, 225] on span "[PERSON_NAME] Private" at bounding box center [478, 229] width 55 height 12
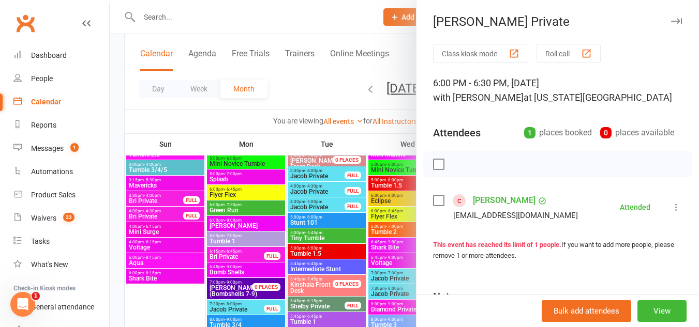
click at [332, 79] on div at bounding box center [404, 163] width 589 height 327
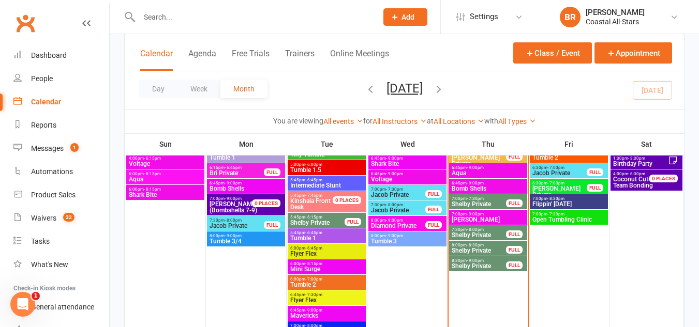
scroll to position [1180, 0]
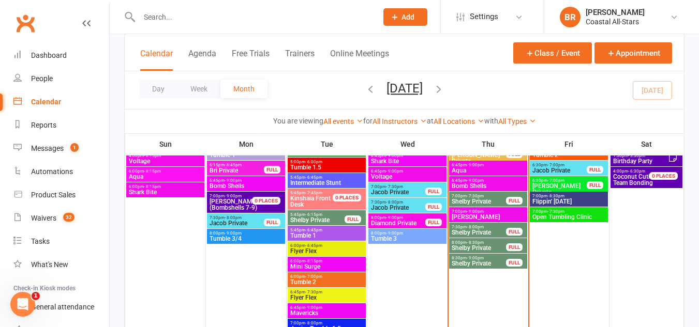
click at [463, 190] on div "6:45pm - 9:00pm Bomb Shells" at bounding box center [488, 183] width 78 height 15
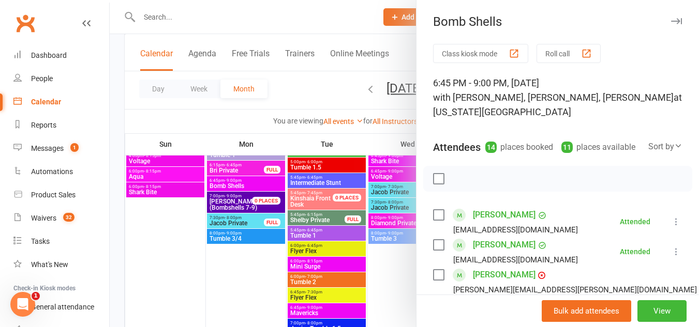
click at [308, 99] on div at bounding box center [404, 163] width 589 height 327
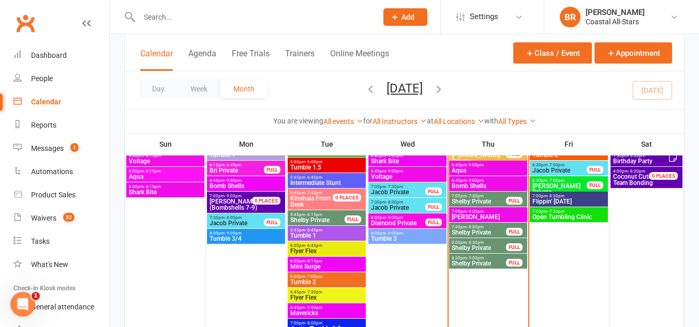
click at [482, 199] on span "Shelby Private" at bounding box center [478, 202] width 55 height 6
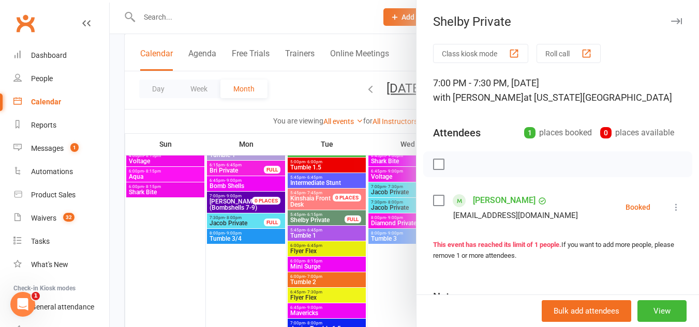
click at [436, 202] on label at bounding box center [438, 201] width 10 height 10
click at [457, 168] on icon "button" at bounding box center [461, 164] width 11 height 11
click at [314, 84] on div at bounding box center [404, 163] width 589 height 327
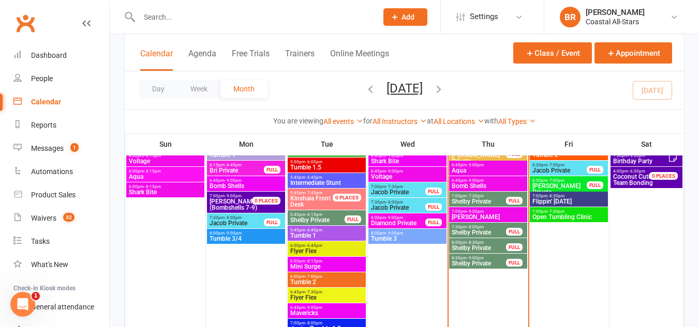
click at [493, 230] on span "Shelby Private" at bounding box center [478, 233] width 55 height 6
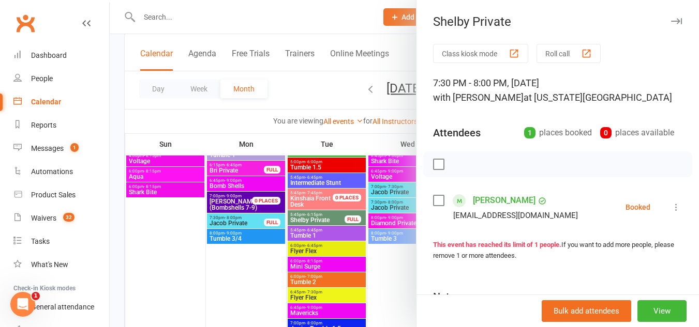
click at [311, 85] on div at bounding box center [404, 163] width 589 height 327
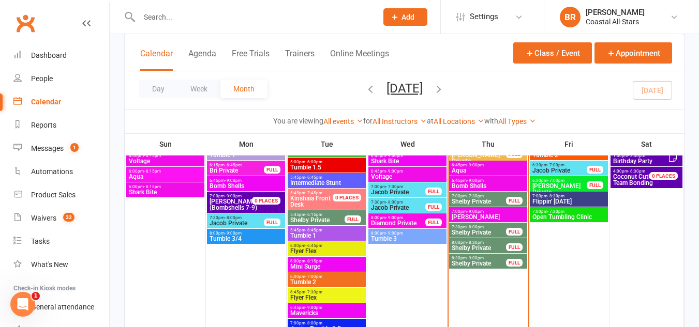
click at [463, 245] on span "Shelby Private" at bounding box center [478, 248] width 55 height 6
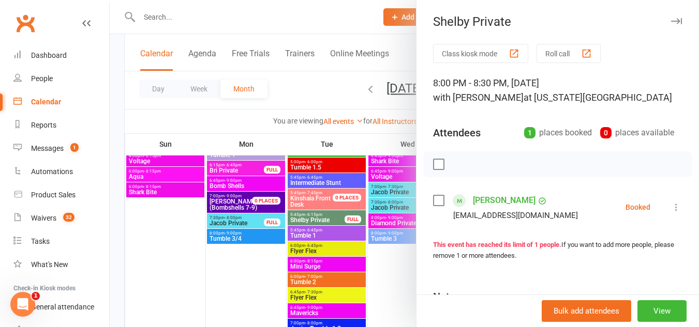
click at [318, 94] on div at bounding box center [404, 163] width 589 height 327
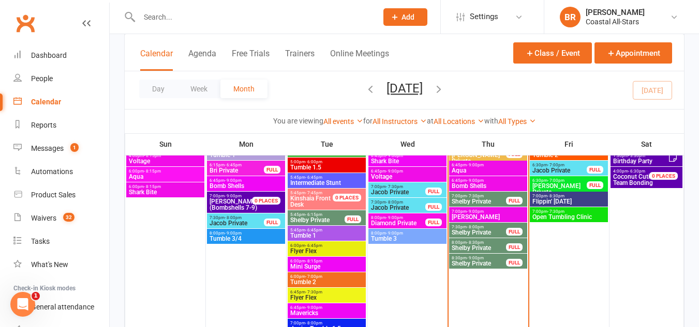
click at [471, 230] on span "Shelby Private" at bounding box center [478, 233] width 55 height 6
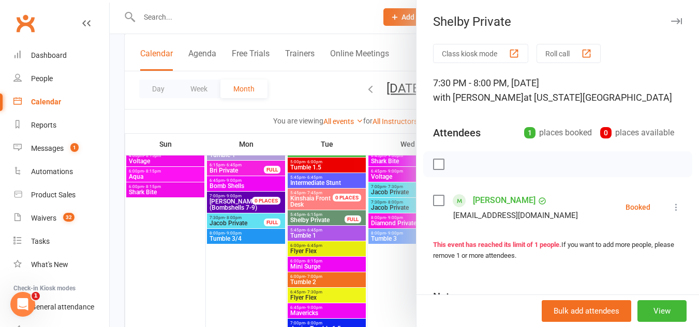
click at [433, 203] on label at bounding box center [438, 201] width 10 height 10
click at [463, 164] on icon "button" at bounding box center [461, 164] width 11 height 11
click at [321, 92] on div at bounding box center [404, 163] width 589 height 327
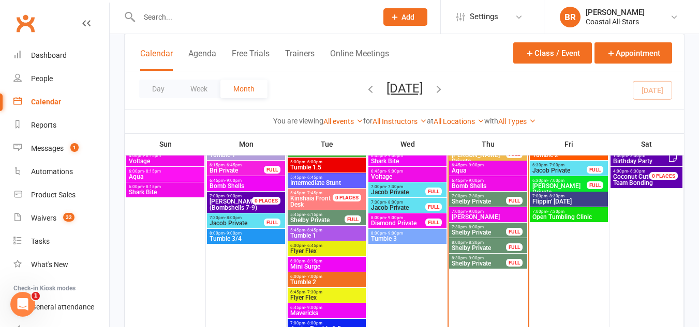
click at [493, 247] on span "Shelby Private" at bounding box center [478, 248] width 55 height 6
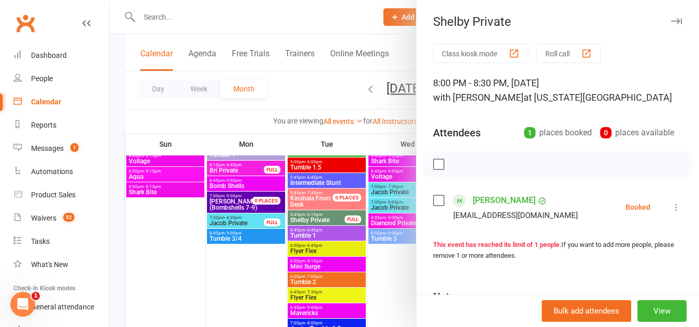
click at [318, 83] on div at bounding box center [404, 163] width 589 height 327
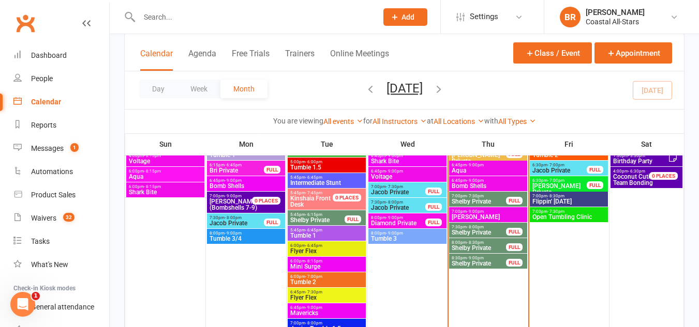
click at [479, 256] on span "- 9:00pm" at bounding box center [475, 258] width 17 height 5
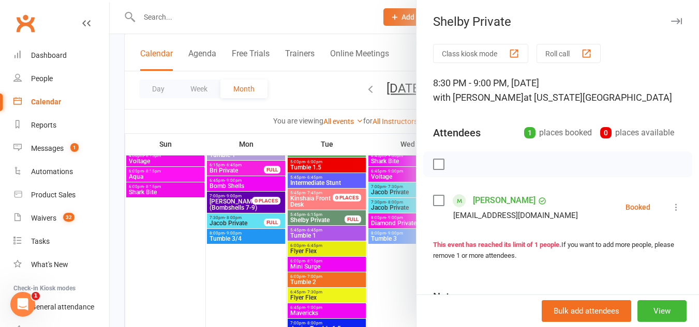
click at [325, 84] on div at bounding box center [404, 163] width 589 height 327
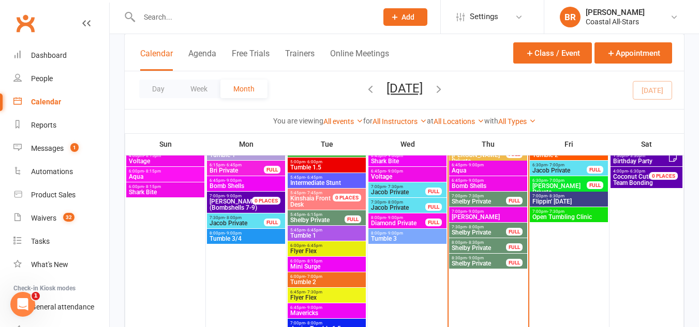
click at [267, 22] on input "text" at bounding box center [253, 17] width 234 height 14
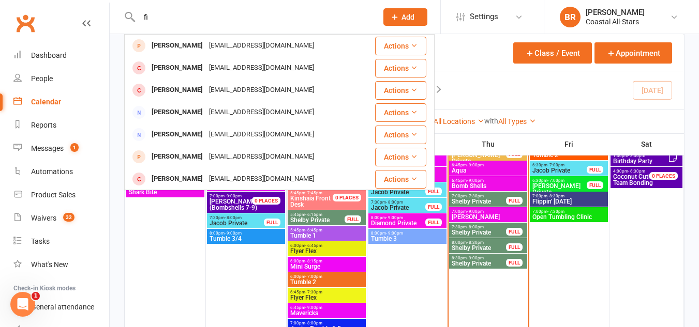
type input "f"
type input "[PERSON_NAME]"
click at [139, 261] on div at bounding box center [165, 162] width 78 height 469
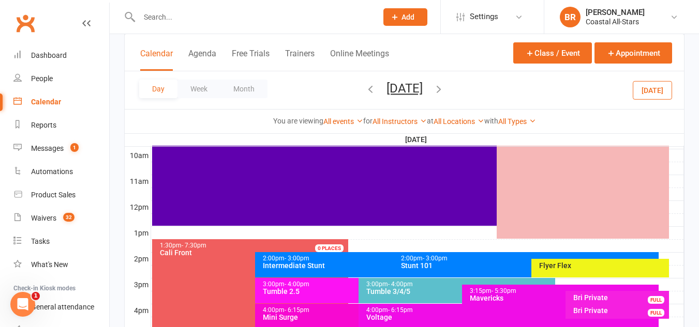
scroll to position [0, 0]
click at [258, 90] on button "Month" at bounding box center [243, 89] width 47 height 19
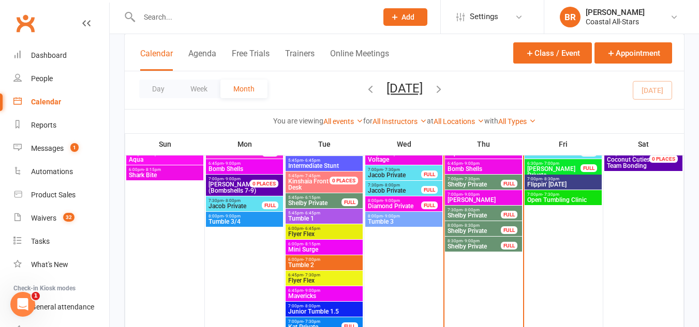
scroll to position [1210, 0]
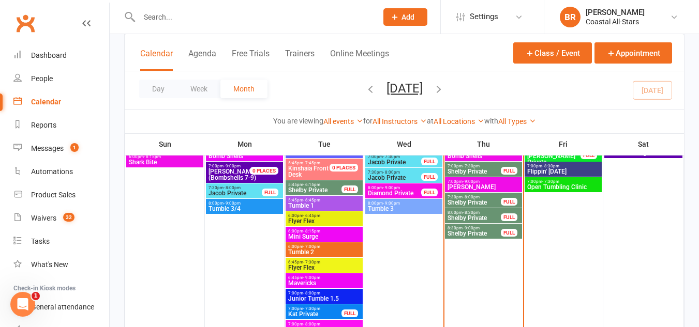
click at [466, 201] on span "Shelby Private" at bounding box center [474, 203] width 54 height 6
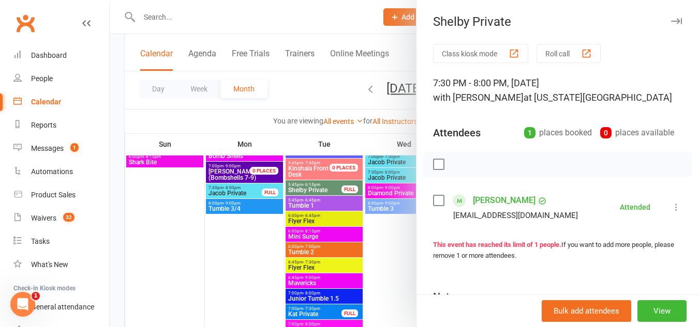
click at [322, 93] on div at bounding box center [404, 163] width 589 height 327
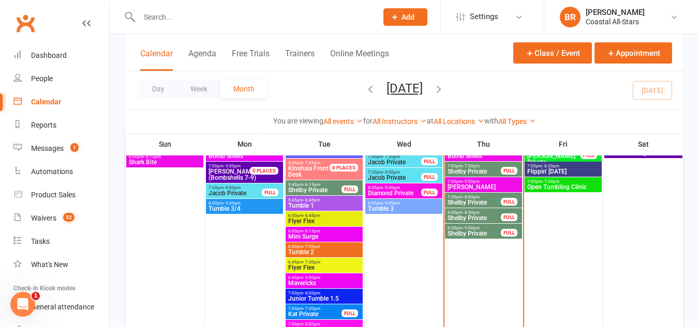
click at [322, 93] on div "Day Week Month [DATE] [DATE] Sun Mon Tue Wed Thu Fri Sat 27 28 29 30 31 01 02 0…" at bounding box center [404, 90] width 559 height 38
